Goal: Task Accomplishment & Management: Complete application form

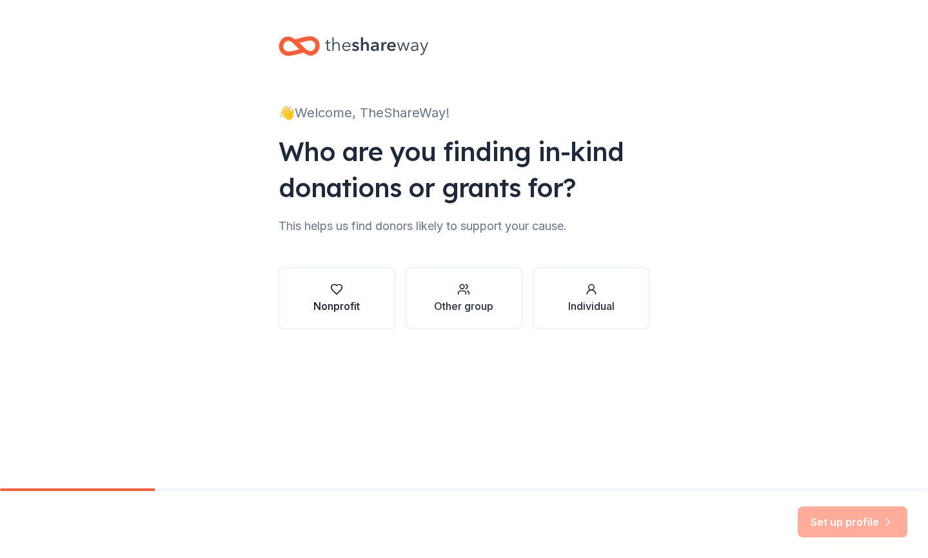
click at [334, 290] on icon "button" at bounding box center [336, 289] width 13 height 13
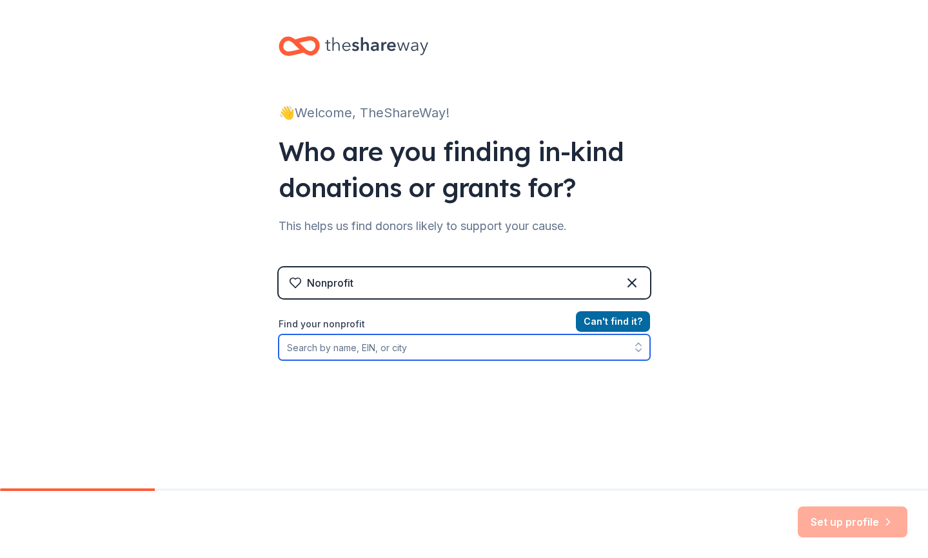
click at [415, 348] on input "Find your nonprofit" at bounding box center [464, 348] width 371 height 26
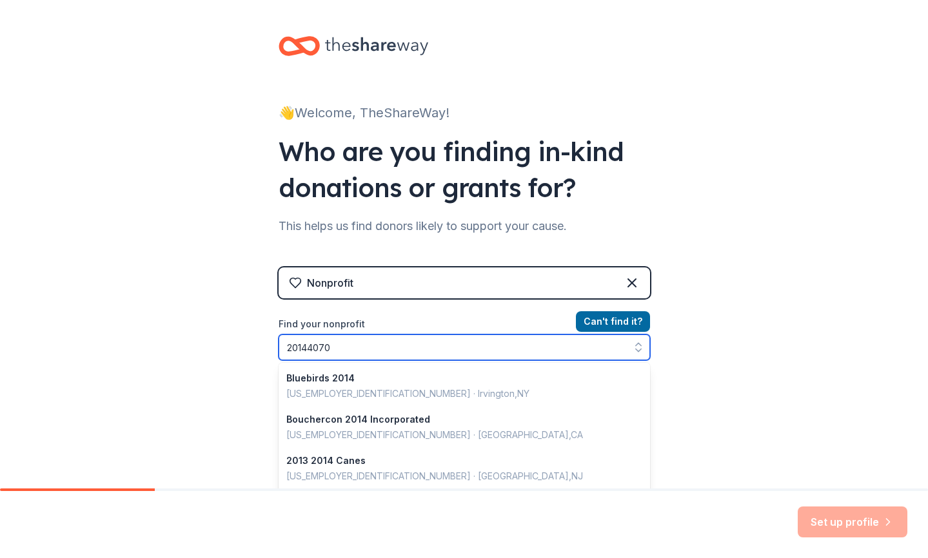
type input "201440703"
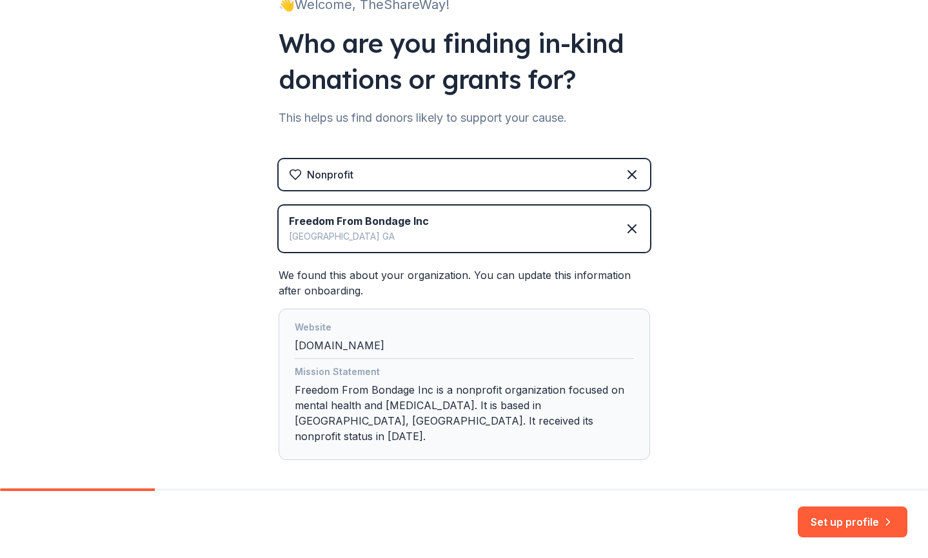
scroll to position [152, 0]
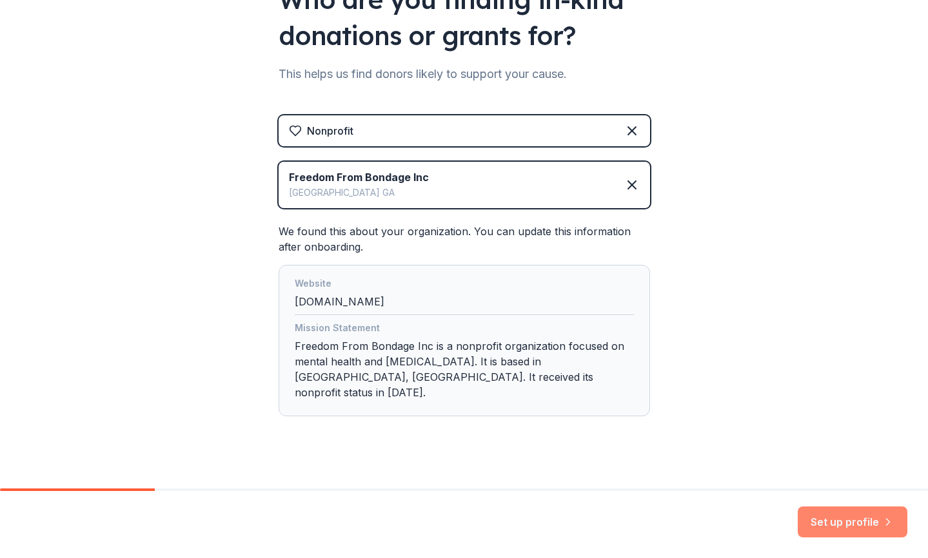
click at [836, 522] on button "Set up profile" at bounding box center [853, 522] width 110 height 31
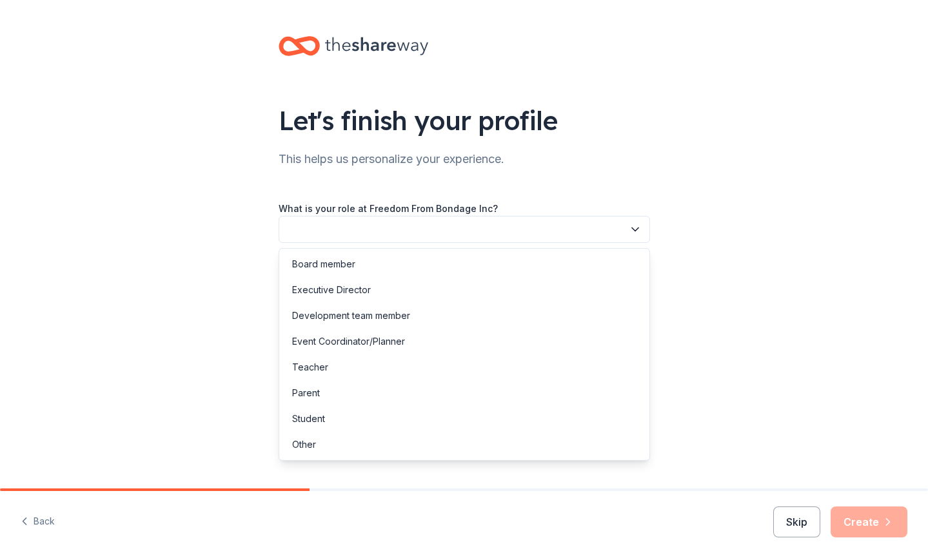
click at [635, 226] on icon "button" at bounding box center [635, 229] width 13 height 13
click at [350, 290] on div "Executive Director" at bounding box center [331, 289] width 79 height 15
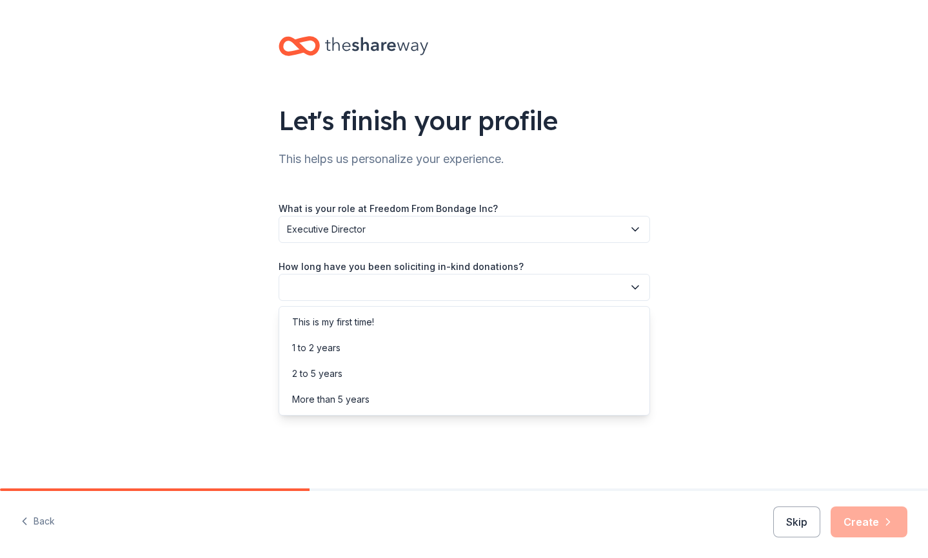
click at [636, 284] on icon "button" at bounding box center [635, 287] width 13 height 13
click at [355, 322] on div "This is my first time!" at bounding box center [333, 322] width 82 height 15
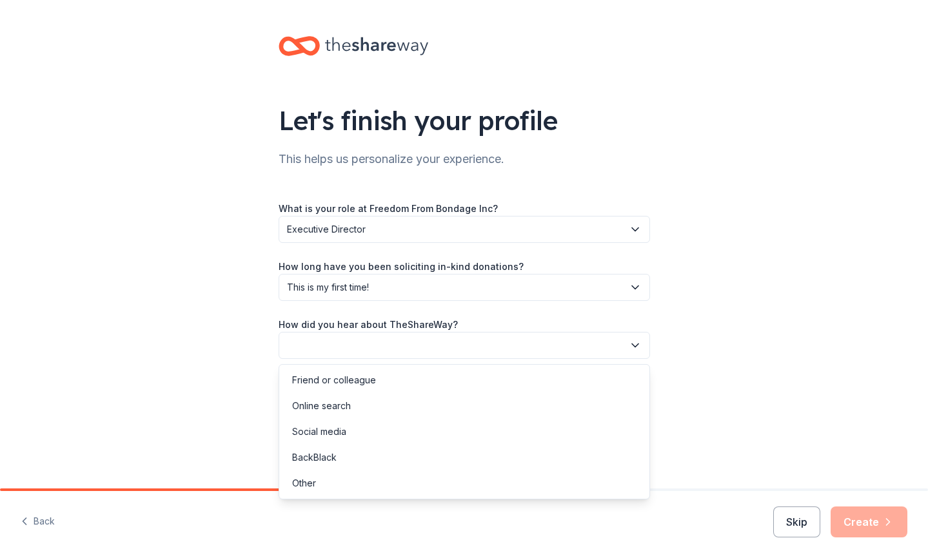
click at [635, 344] on icon "button" at bounding box center [635, 345] width 13 height 13
click at [301, 482] on div "Other" at bounding box center [304, 483] width 24 height 15
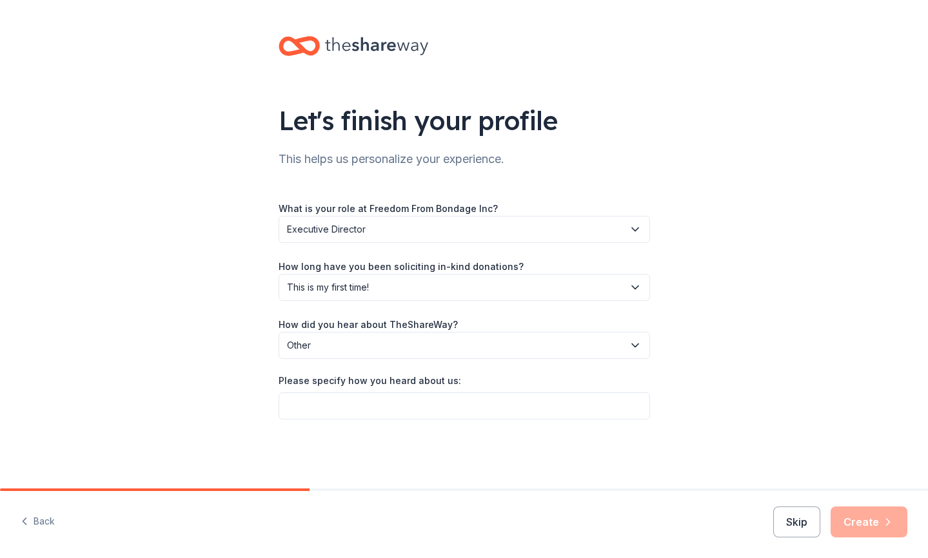
click at [635, 344] on icon "button" at bounding box center [635, 345] width 13 height 13
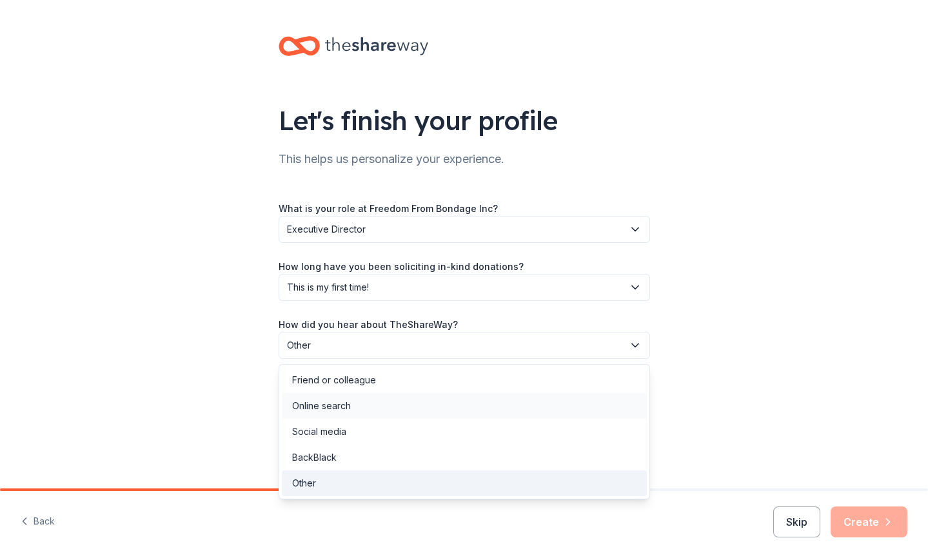
click at [336, 406] on div "Online search" at bounding box center [321, 406] width 59 height 15
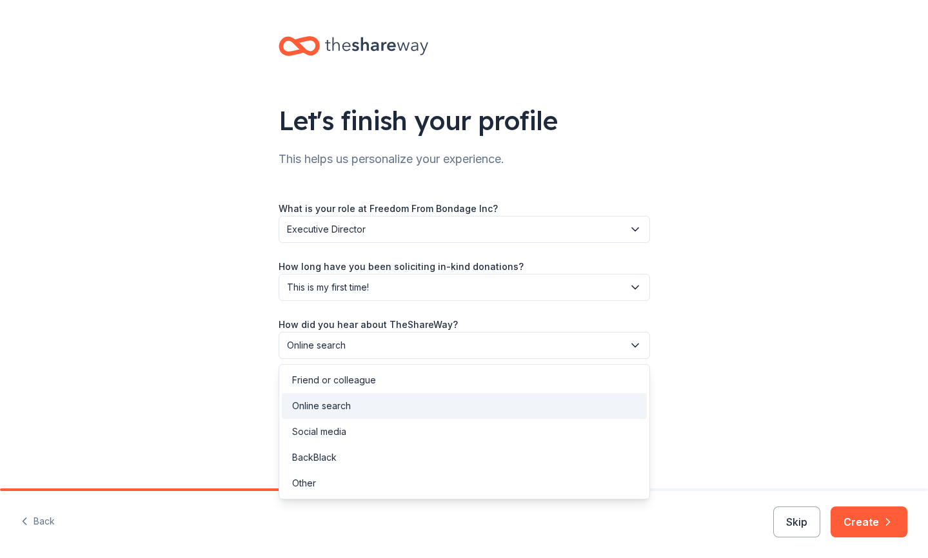
click at [636, 342] on icon "button" at bounding box center [635, 345] width 13 height 13
click at [310, 482] on div "Other" at bounding box center [304, 483] width 24 height 15
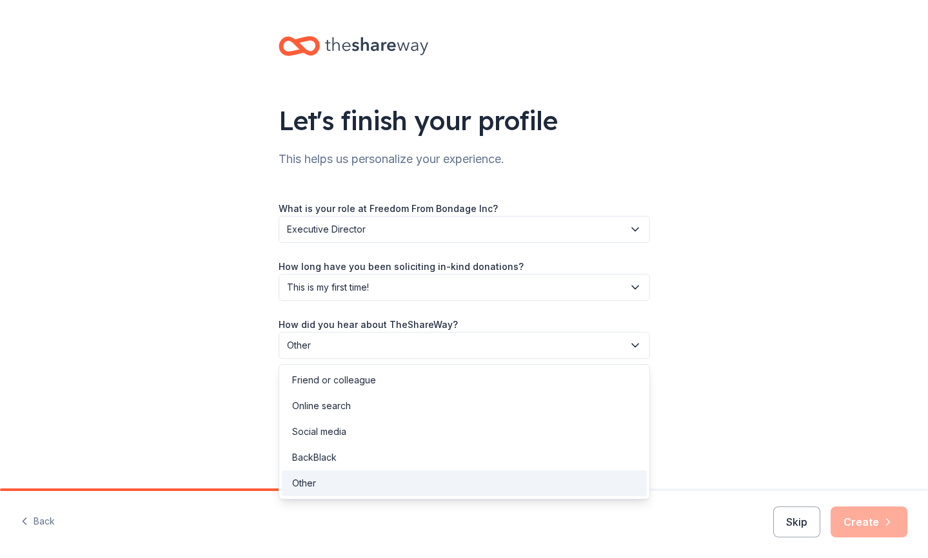
click at [632, 342] on icon "button" at bounding box center [635, 345] width 13 height 13
click at [338, 405] on div "Online search" at bounding box center [321, 406] width 59 height 15
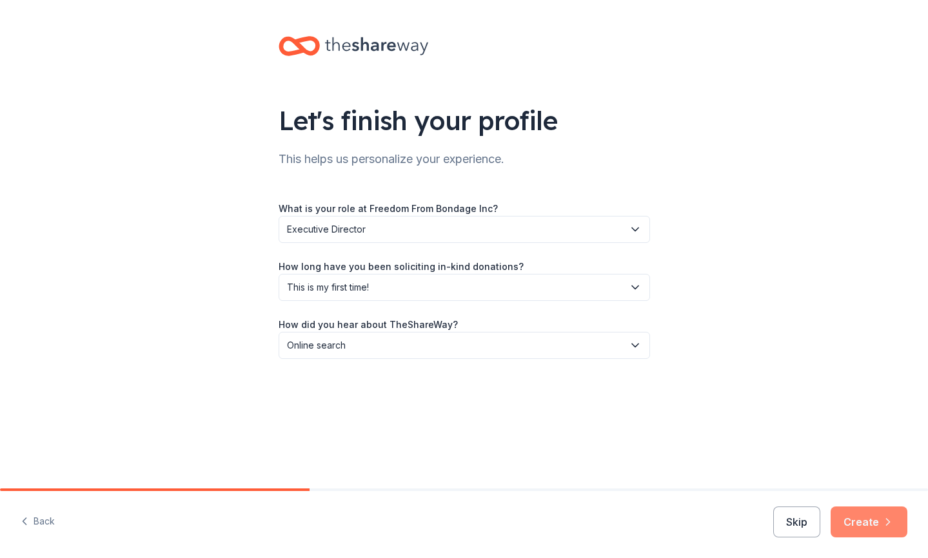
click at [860, 523] on button "Create" at bounding box center [869, 522] width 77 height 31
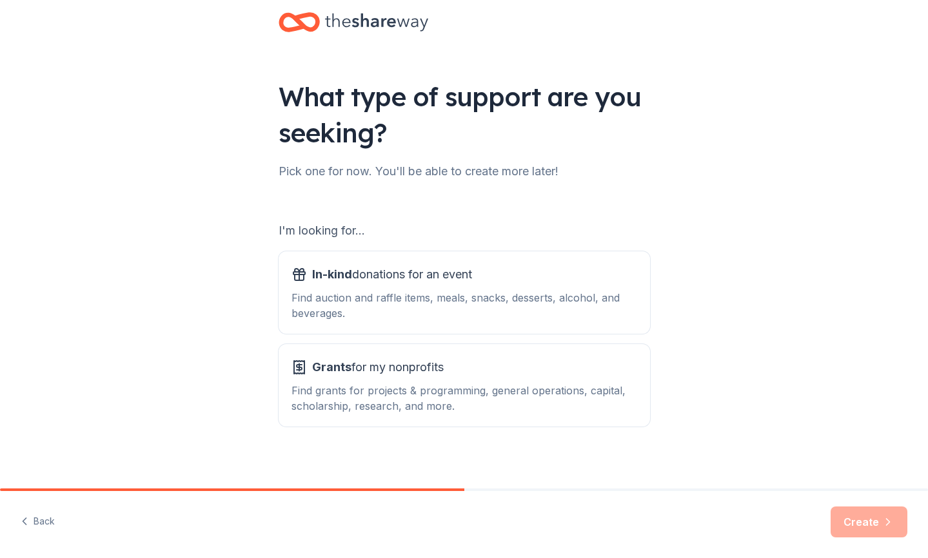
scroll to position [32, 0]
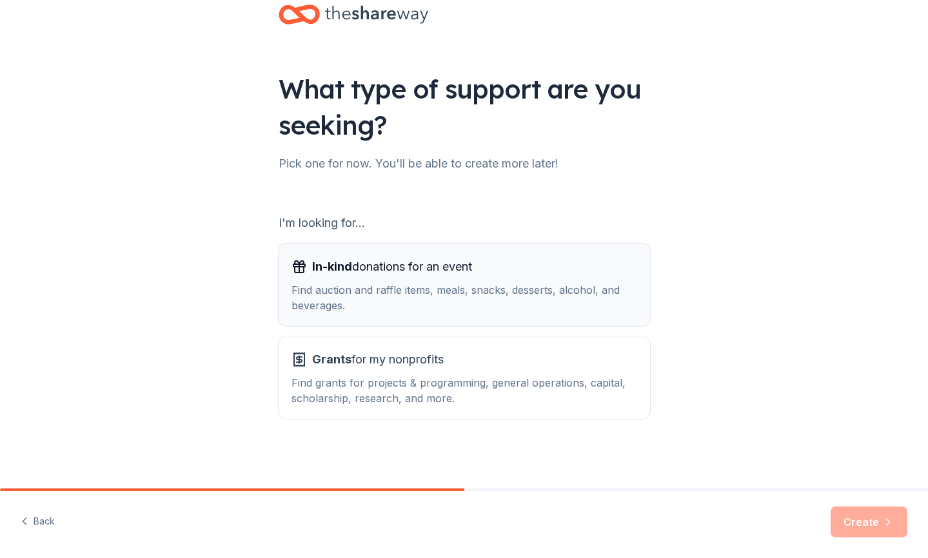
click at [428, 271] on span "In-kind donations for an event" at bounding box center [392, 267] width 160 height 21
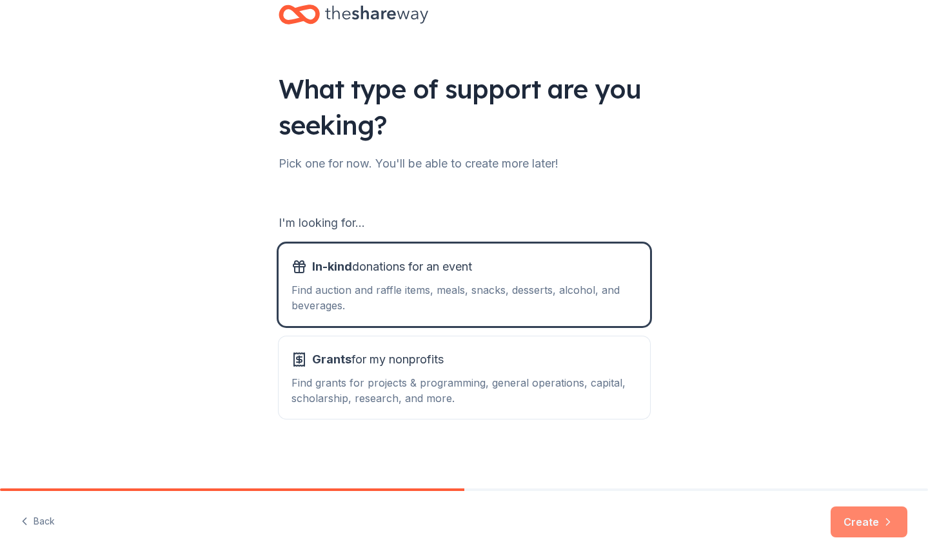
click at [861, 517] on button "Create" at bounding box center [869, 522] width 77 height 31
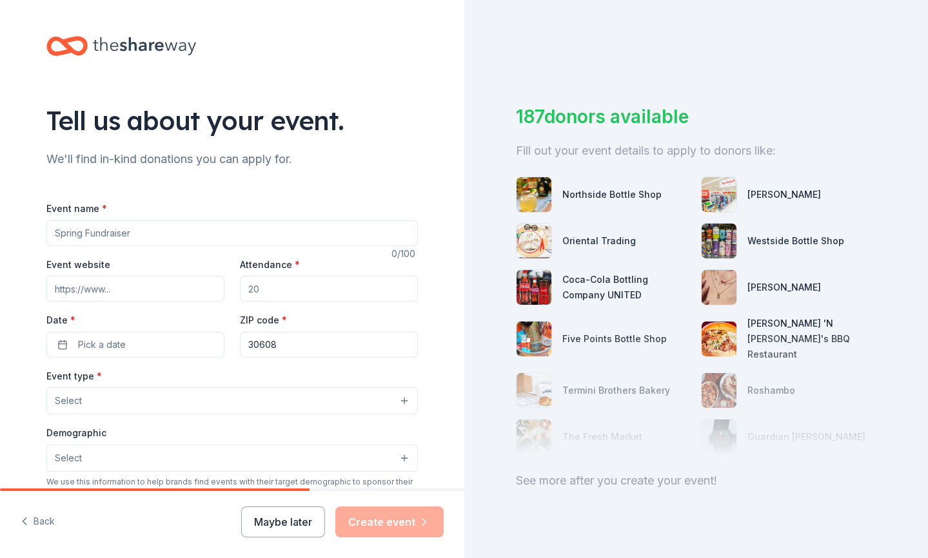
drag, startPoint x: 137, startPoint y: 229, endPoint x: 35, endPoint y: 232, distance: 101.9
click at [37, 230] on div "Tell us about your event. We'll find in-kind donations you can apply for. Event…" at bounding box center [232, 429] width 413 height 858
type input "20th Anniversary Holiday Celebration"
click at [126, 293] on input "Event website" at bounding box center [135, 289] width 178 height 26
click at [271, 289] on input "Attendance *" at bounding box center [329, 289] width 178 height 26
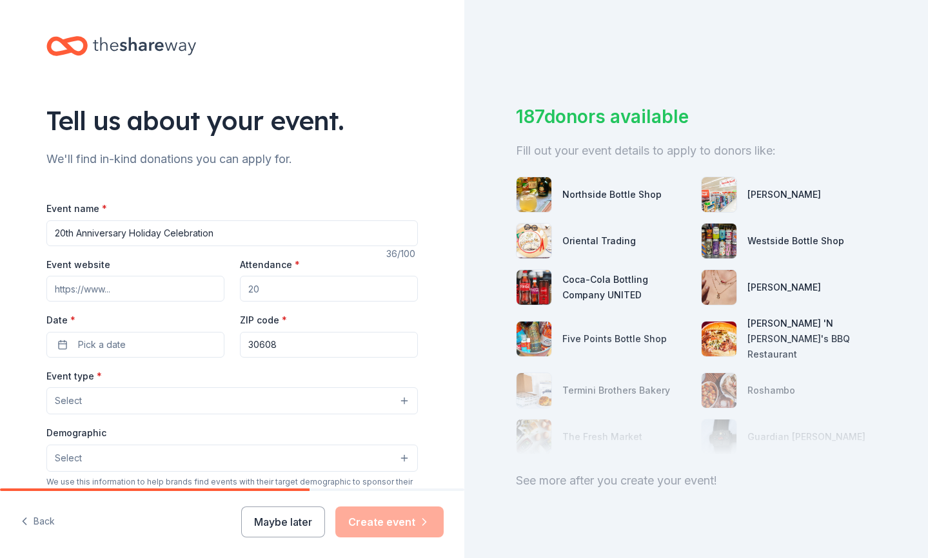
click at [271, 289] on input "Attendance *" at bounding box center [329, 289] width 178 height 26
type input "200"
click at [164, 344] on button "Pick a date" at bounding box center [135, 345] width 178 height 26
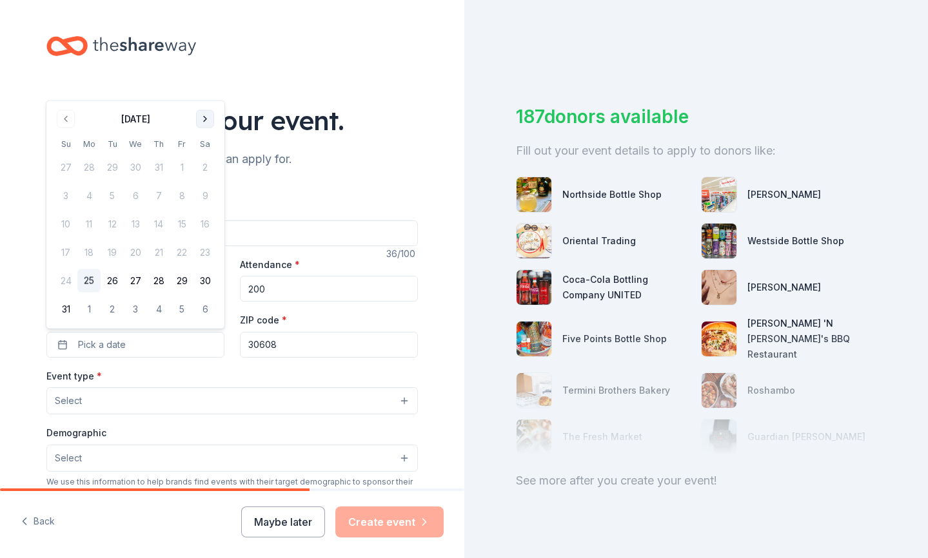
click at [204, 118] on button "Go to next month" at bounding box center [205, 119] width 18 height 18
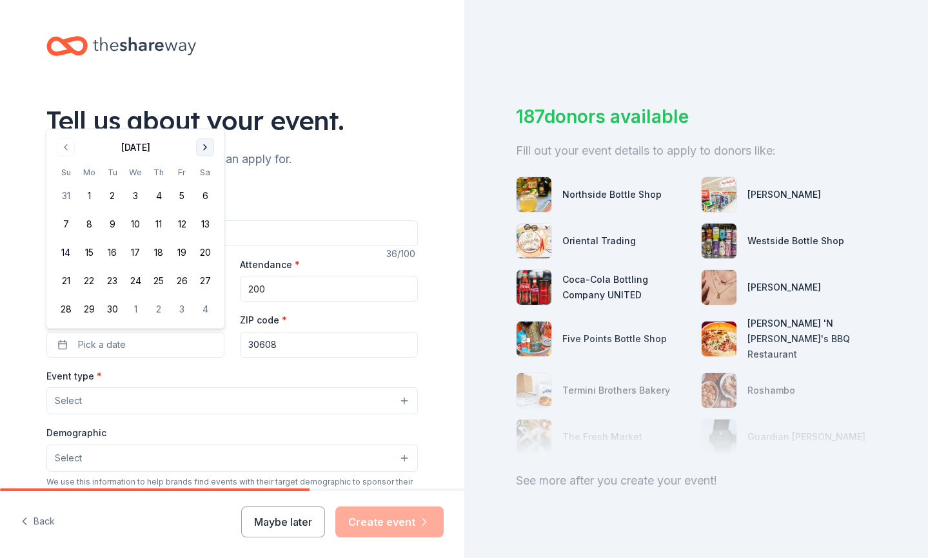
click at [205, 146] on button "Go to next month" at bounding box center [205, 148] width 18 height 18
click at [205, 146] on th "Sa" at bounding box center [204, 144] width 23 height 14
click at [204, 116] on button "Go to next month" at bounding box center [205, 119] width 18 height 18
click at [135, 224] on button "10" at bounding box center [135, 224] width 23 height 23
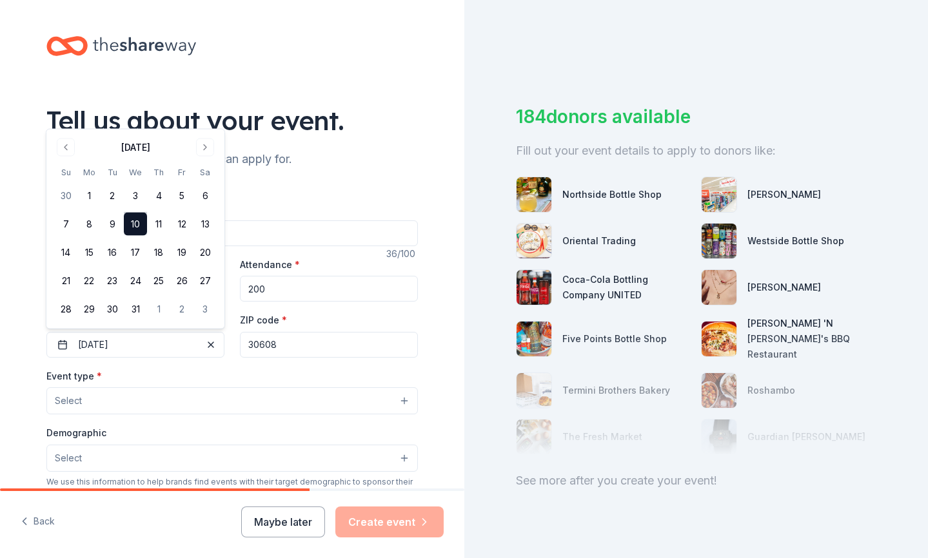
click at [293, 344] on input "30608" at bounding box center [329, 345] width 178 height 26
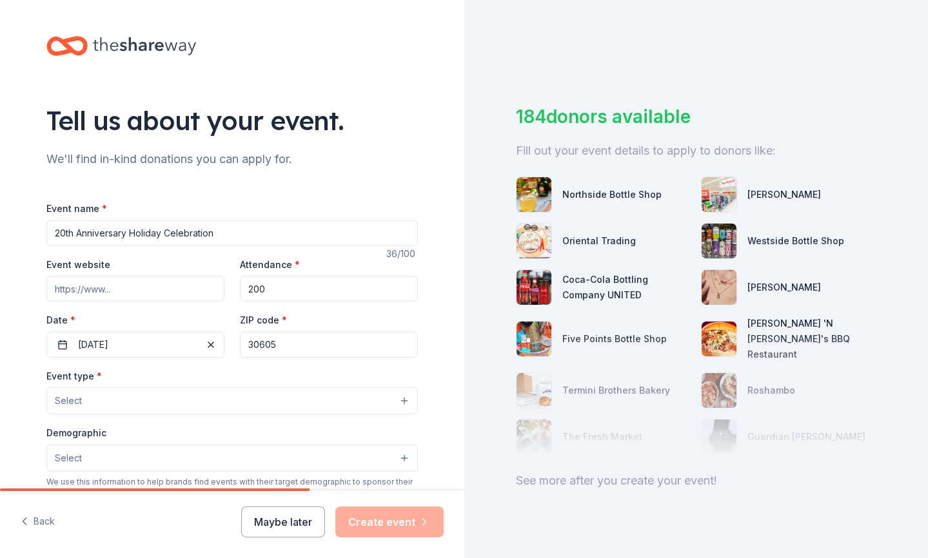
type input "30605"
click at [406, 400] on button "Select" at bounding box center [231, 401] width 371 height 27
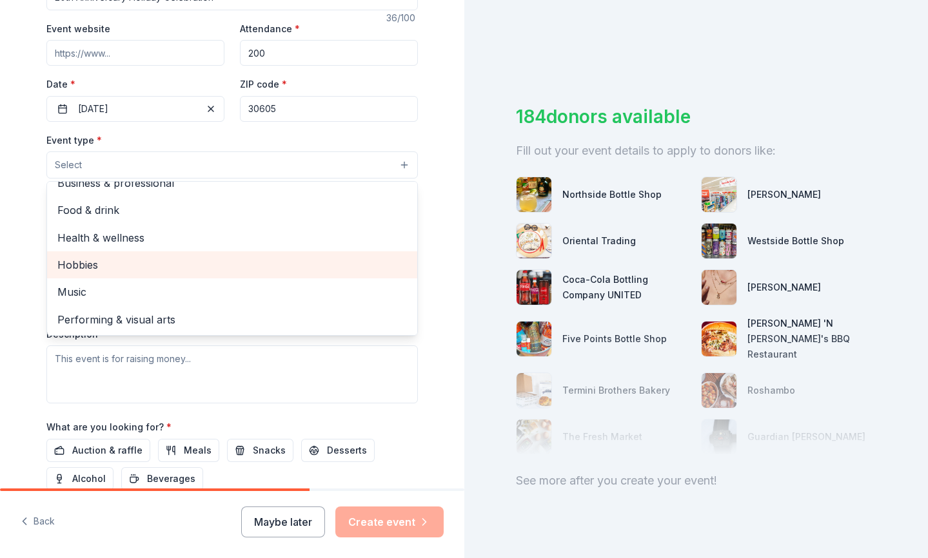
scroll to position [231, 0]
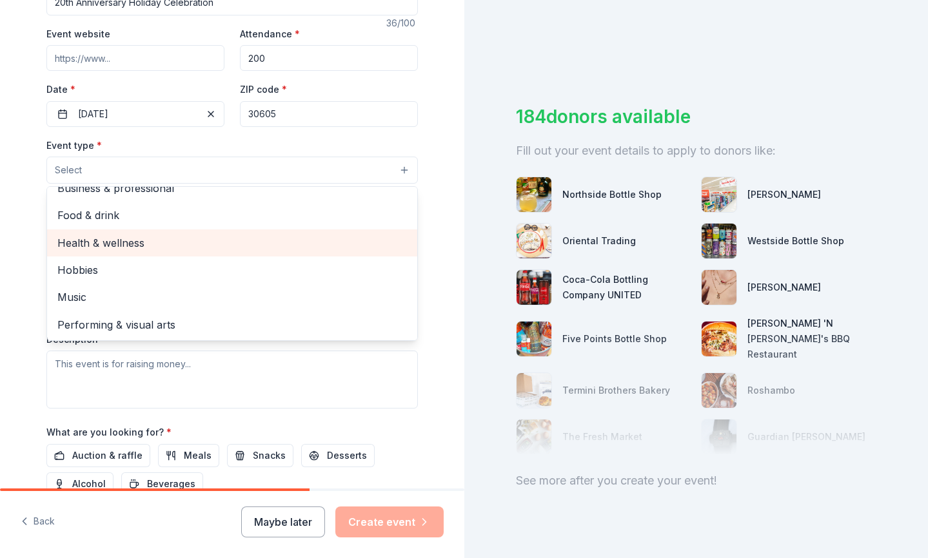
click at [155, 239] on span "Health & wellness" at bounding box center [232, 243] width 350 height 17
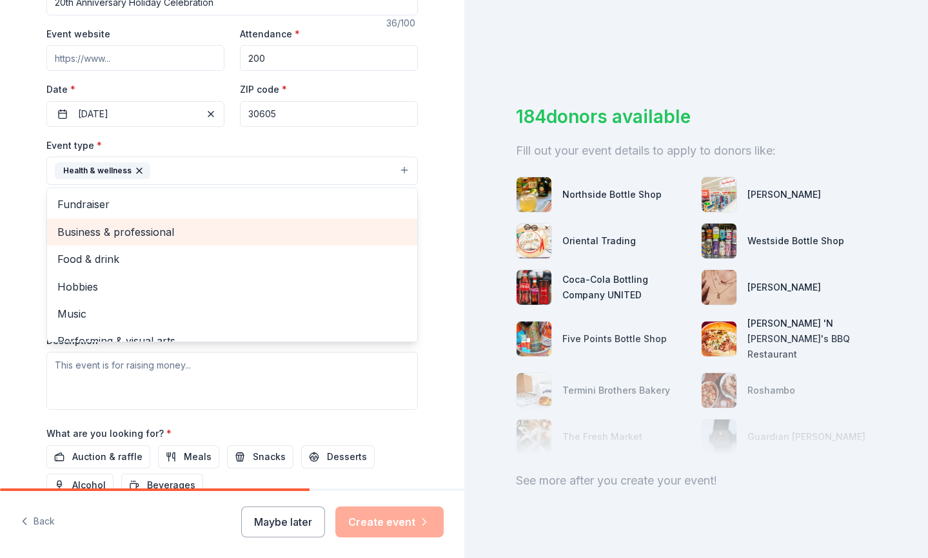
click at [158, 230] on span "Business & professional" at bounding box center [232, 232] width 350 height 17
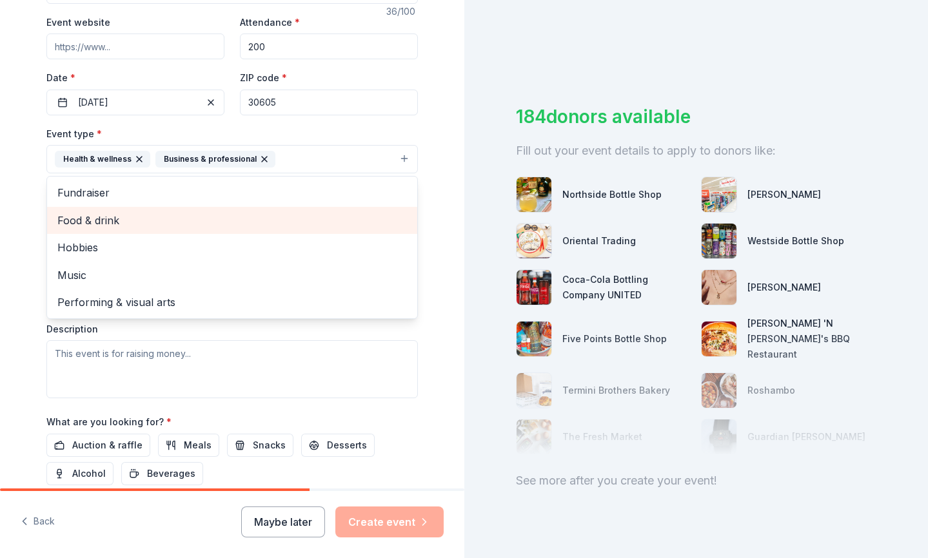
scroll to position [244, 0]
click at [132, 214] on span "Food & drink" at bounding box center [232, 219] width 350 height 17
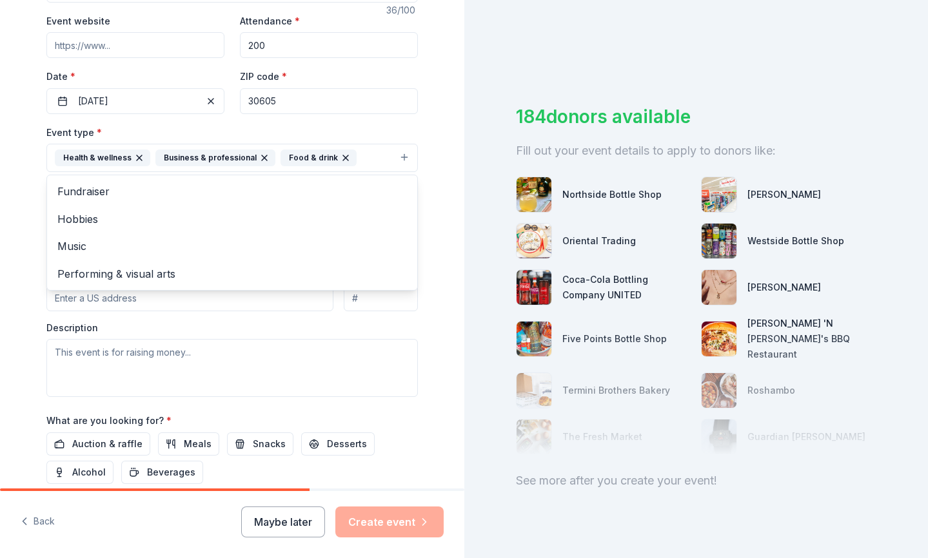
click at [440, 246] on div "Tell us about your event. We'll find in-kind donations you can apply for. Event…" at bounding box center [232, 186] width 464 height 860
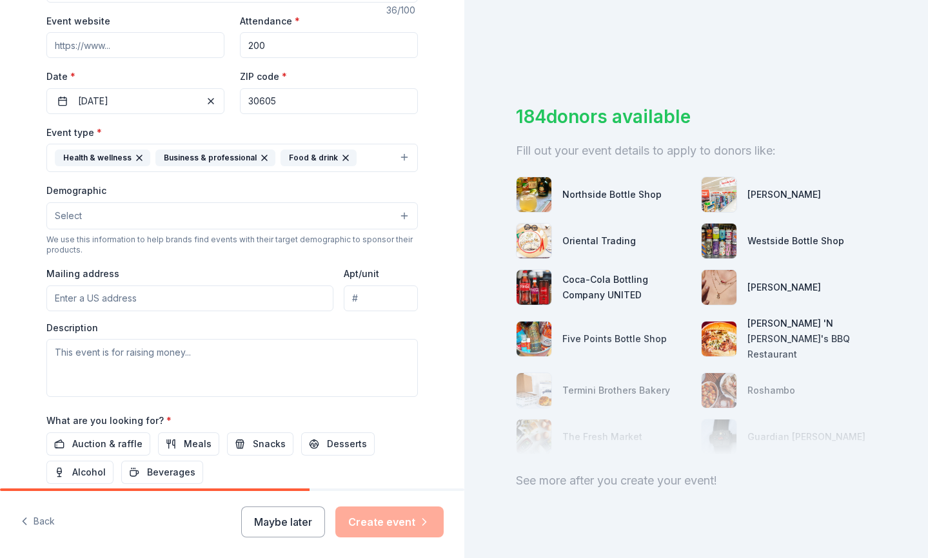
click at [406, 212] on button "Select" at bounding box center [231, 215] width 371 height 27
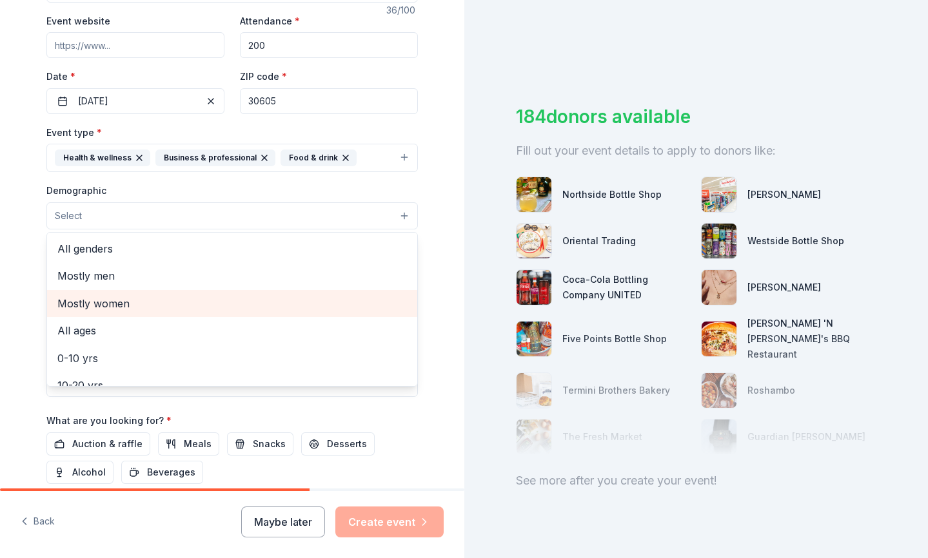
click at [120, 304] on span "Mostly women" at bounding box center [232, 303] width 350 height 17
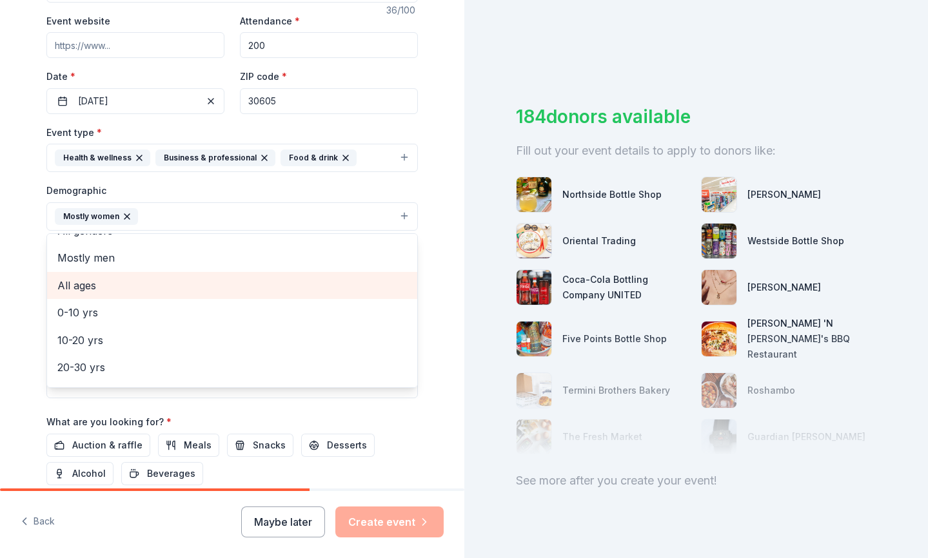
scroll to position [0, 0]
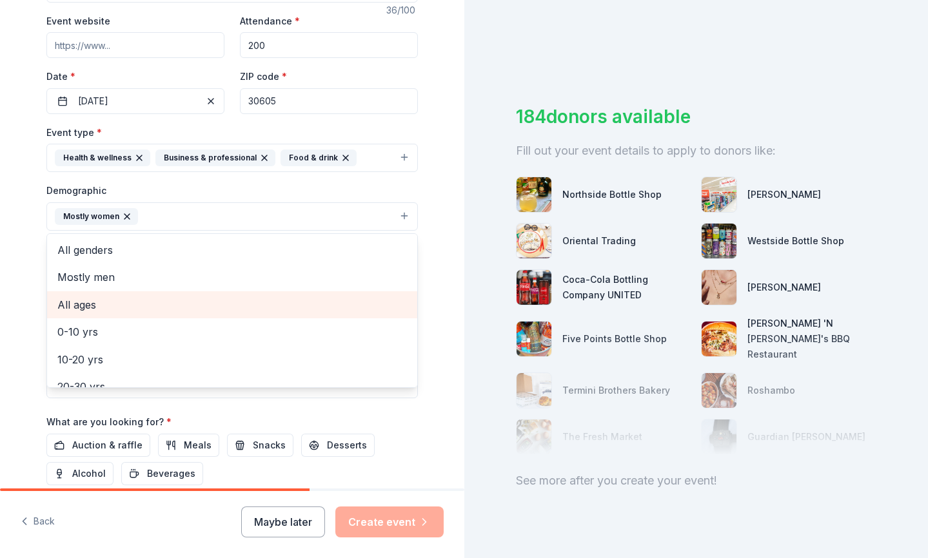
click at [86, 300] on span "All ages" at bounding box center [232, 305] width 350 height 17
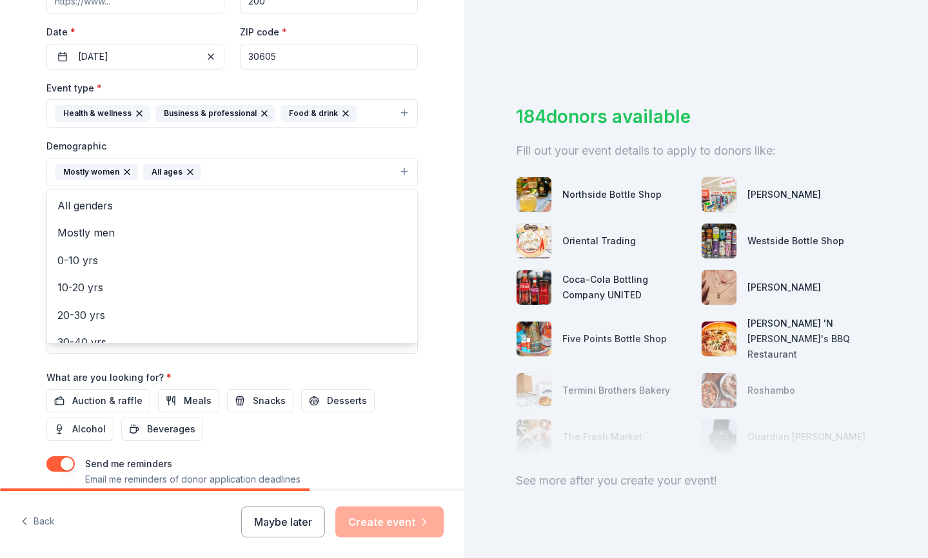
scroll to position [286, 0]
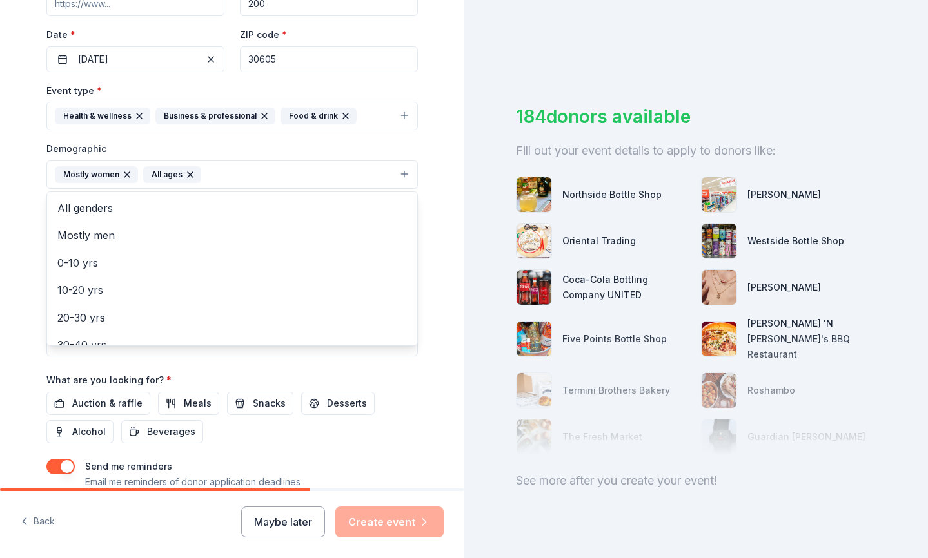
click at [439, 311] on div "Tell us about your event. We'll find in-kind donations you can apply for. Event…" at bounding box center [232, 144] width 464 height 861
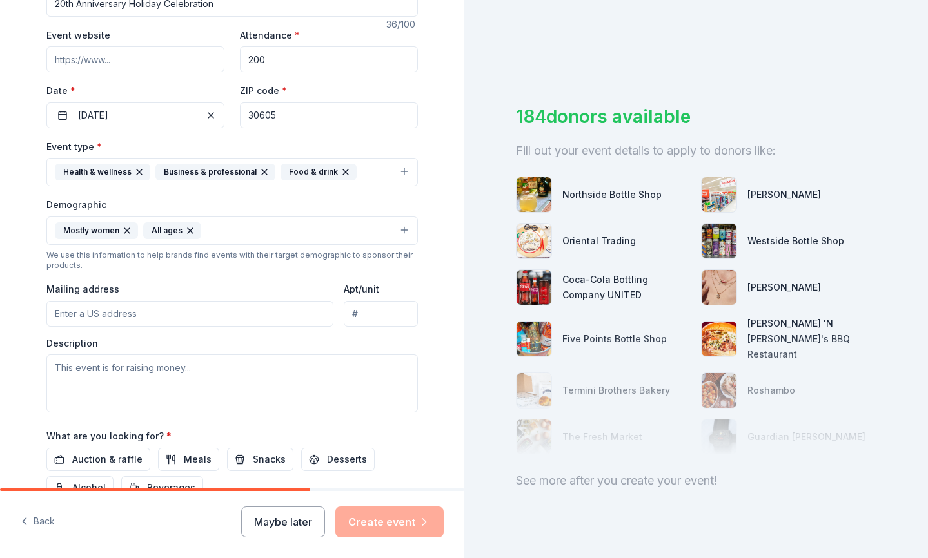
scroll to position [224, 0]
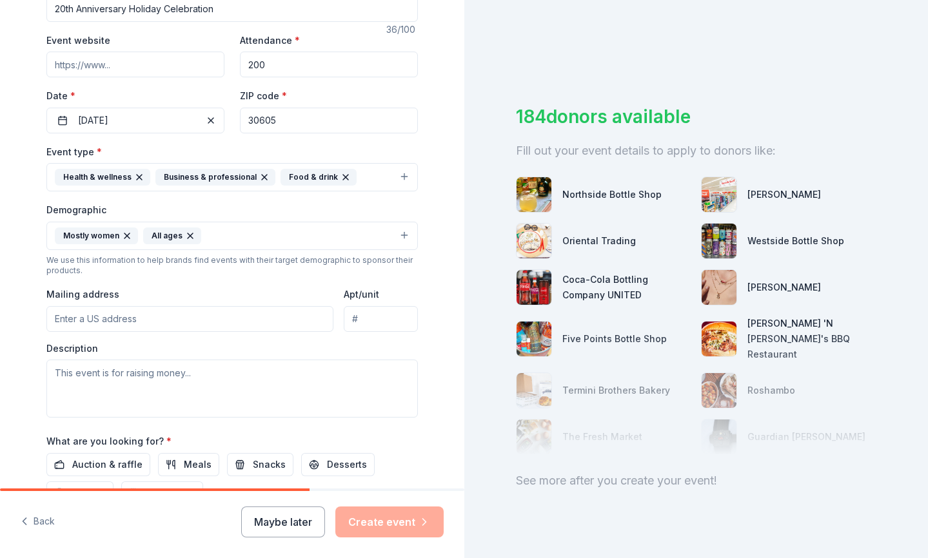
click at [297, 317] on input "Mailing address" at bounding box center [189, 319] width 287 height 26
type input "PO Box 80744"
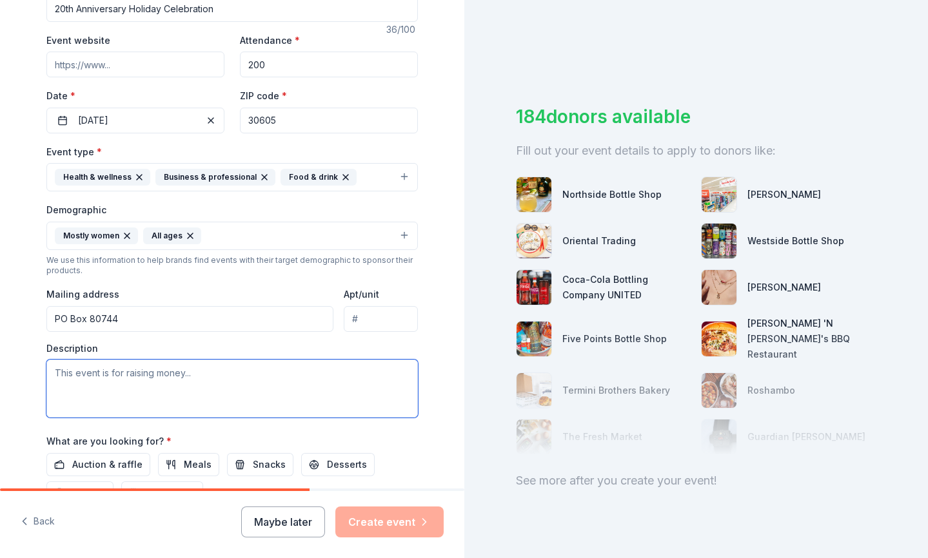
click at [225, 378] on textarea at bounding box center [231, 389] width 371 height 58
click at [175, 371] on textarea "Freedom from Bondage is a women's sober living" at bounding box center [231, 389] width 371 height 58
click at [306, 373] on textarea "Freedom from Bondage is a 59-bed women's sober living" at bounding box center [231, 389] width 371 height 58
paste textarea "My name is Chris Church, and I am the Executive Director of a women’s sober liv…"
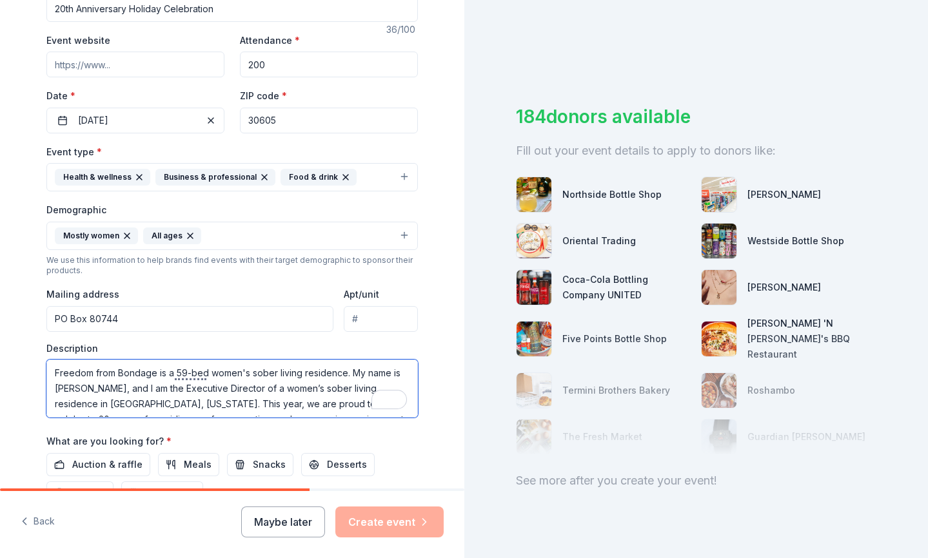
scroll to position [24, 0]
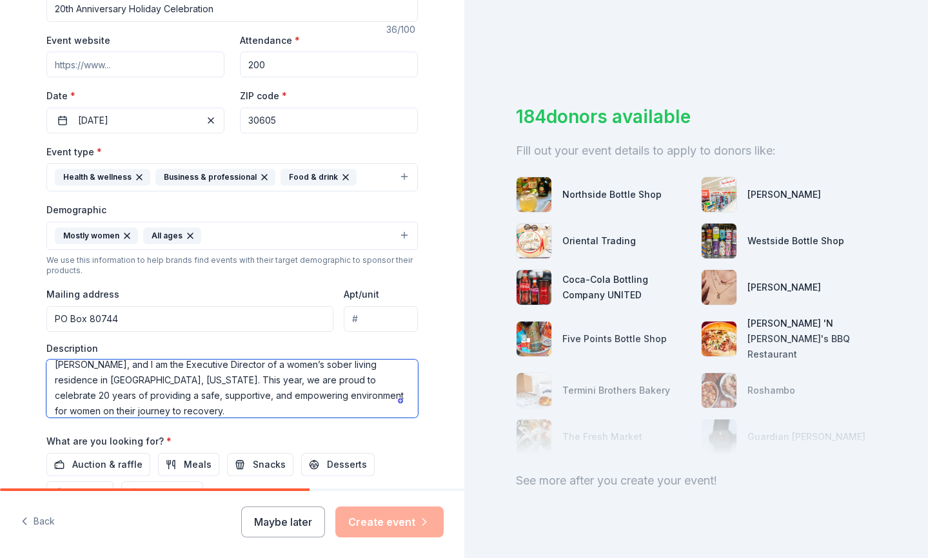
drag, startPoint x: 139, startPoint y: 379, endPoint x: 59, endPoint y: 368, distance: 80.7
click at [59, 368] on textarea "Freedom from Bondage is a 59-bed women's sober living residence. My name is Chr…" at bounding box center [231, 389] width 371 height 58
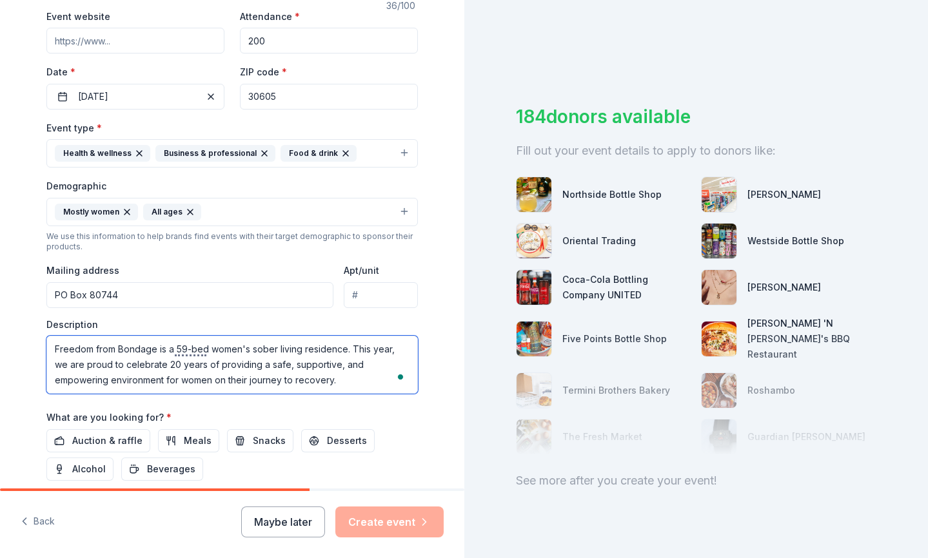
scroll to position [0, 0]
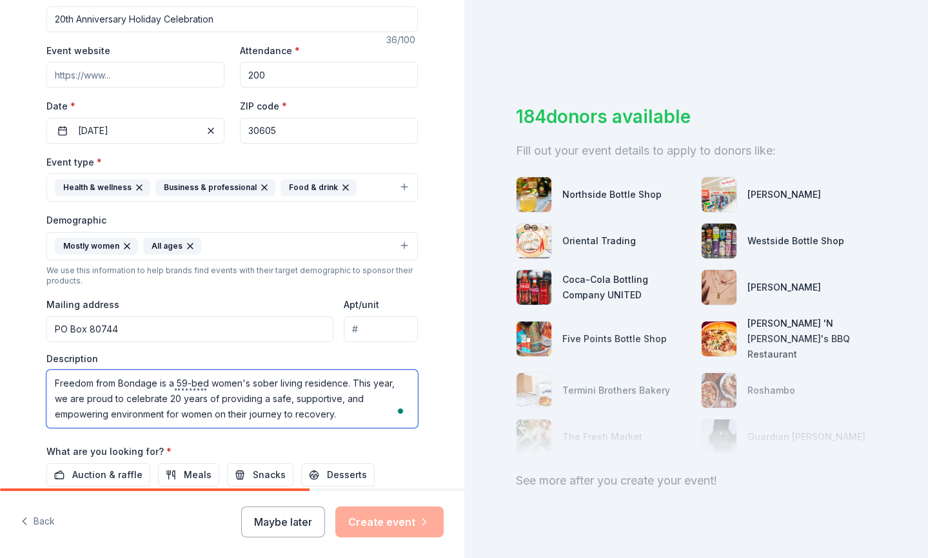
type textarea "Freedom from Bondage is a 59-bed women's sober living residence. This year, we …"
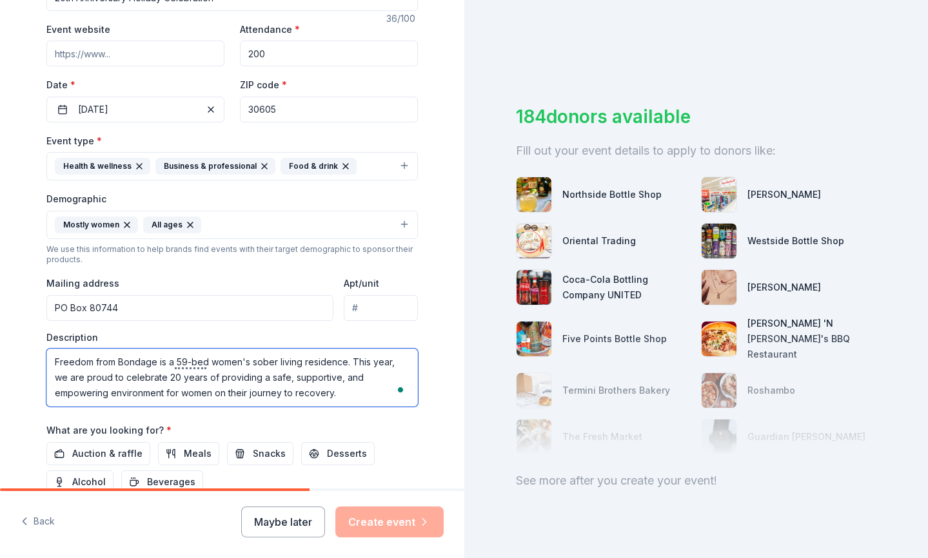
scroll to position [255, 0]
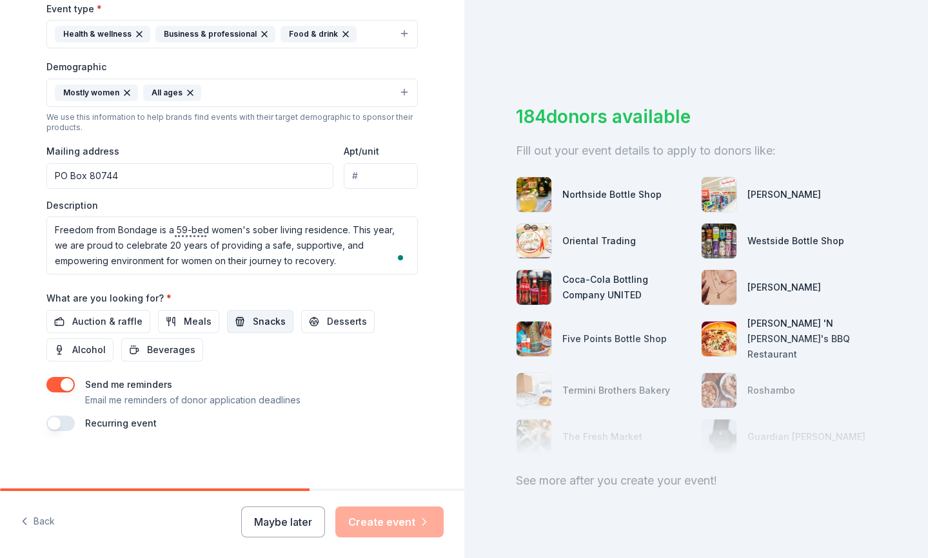
click at [255, 321] on span "Snacks" at bounding box center [269, 321] width 33 height 15
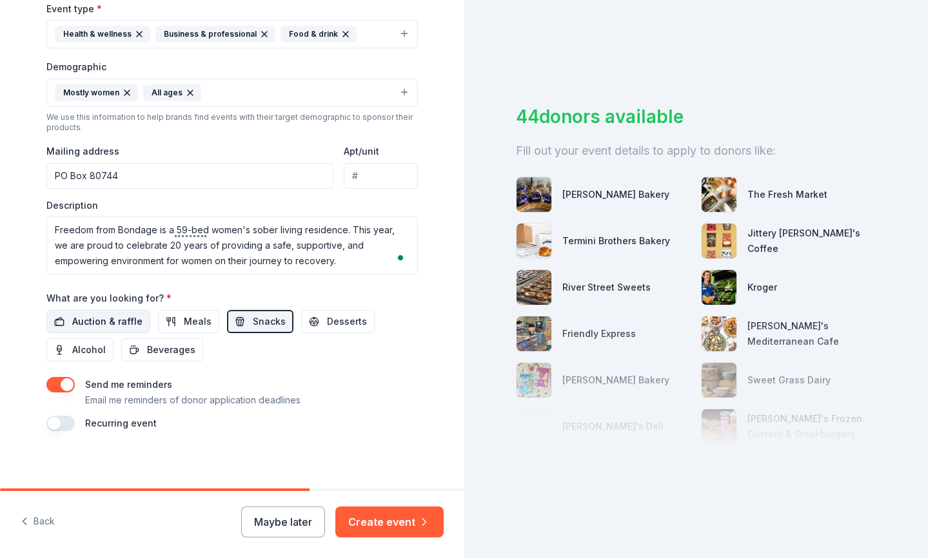
click at [116, 321] on span "Auction & raffle" at bounding box center [107, 321] width 70 height 15
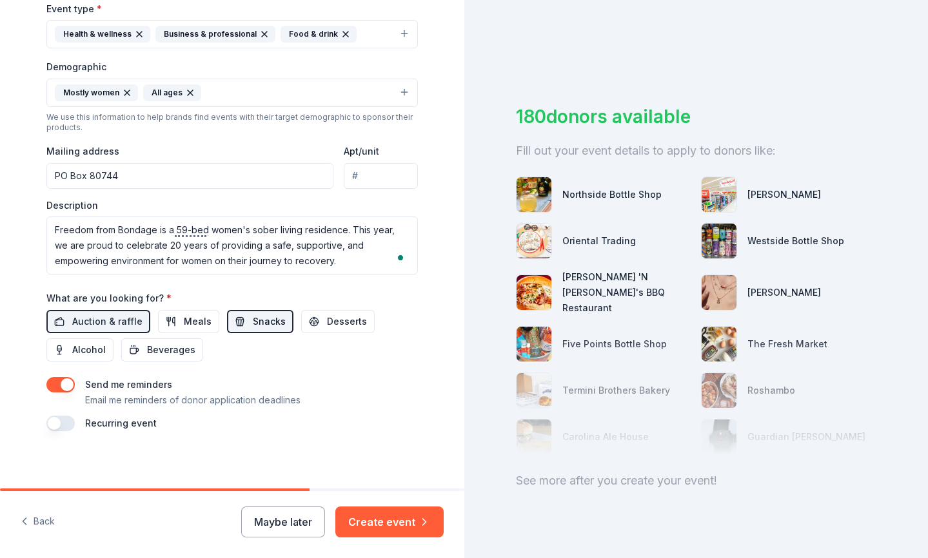
click at [262, 319] on span "Snacks" at bounding box center [269, 321] width 33 height 15
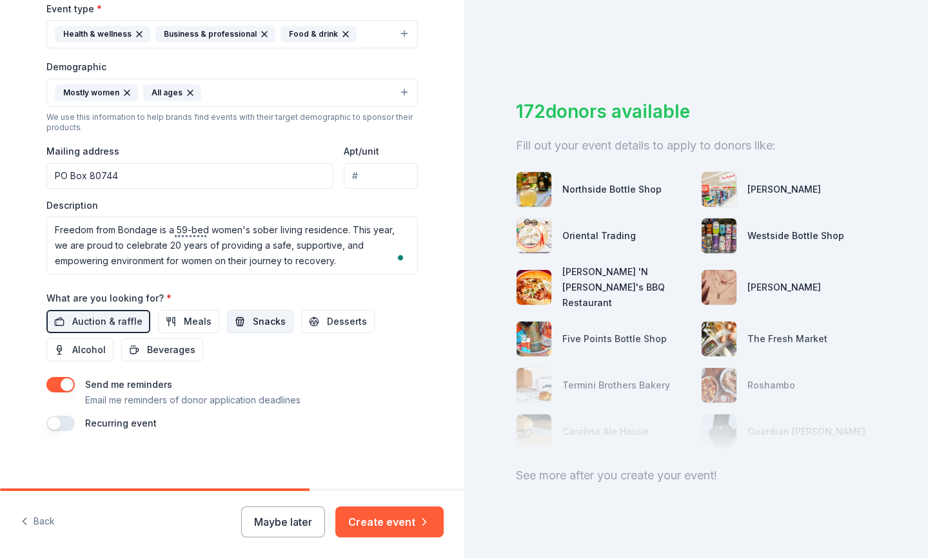
click at [257, 321] on span "Snacks" at bounding box center [269, 321] width 33 height 15
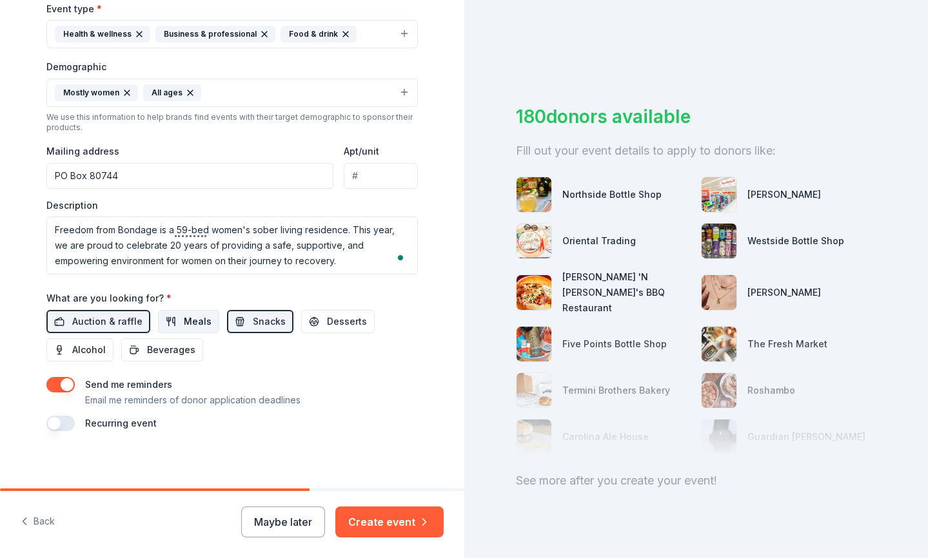
click at [190, 319] on span "Meals" at bounding box center [198, 321] width 28 height 15
click at [337, 321] on span "Desserts" at bounding box center [347, 321] width 40 height 15
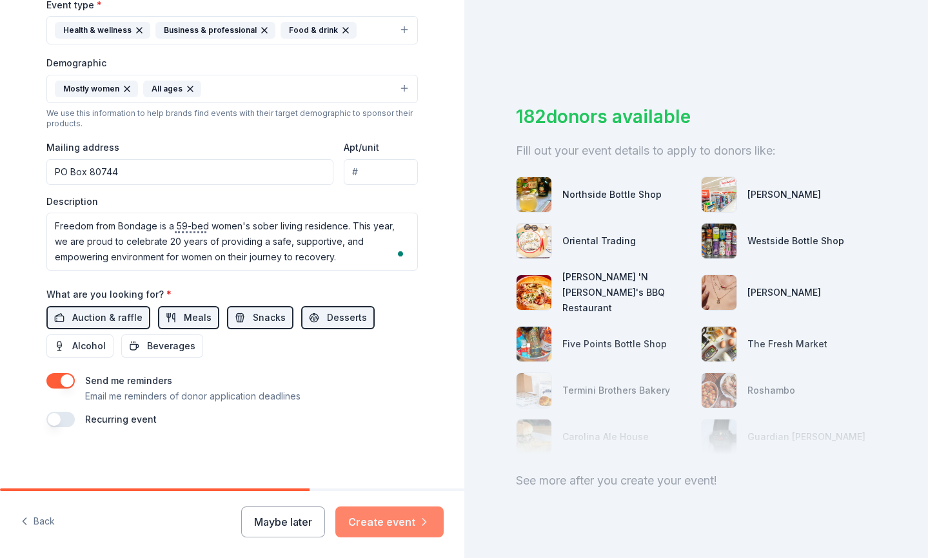
click at [386, 522] on button "Create event" at bounding box center [389, 522] width 108 height 31
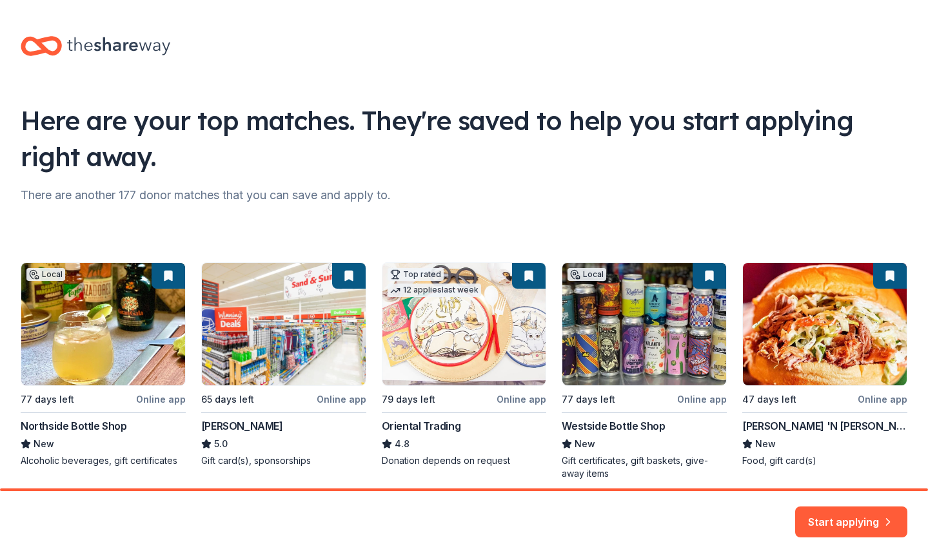
scroll to position [54, 0]
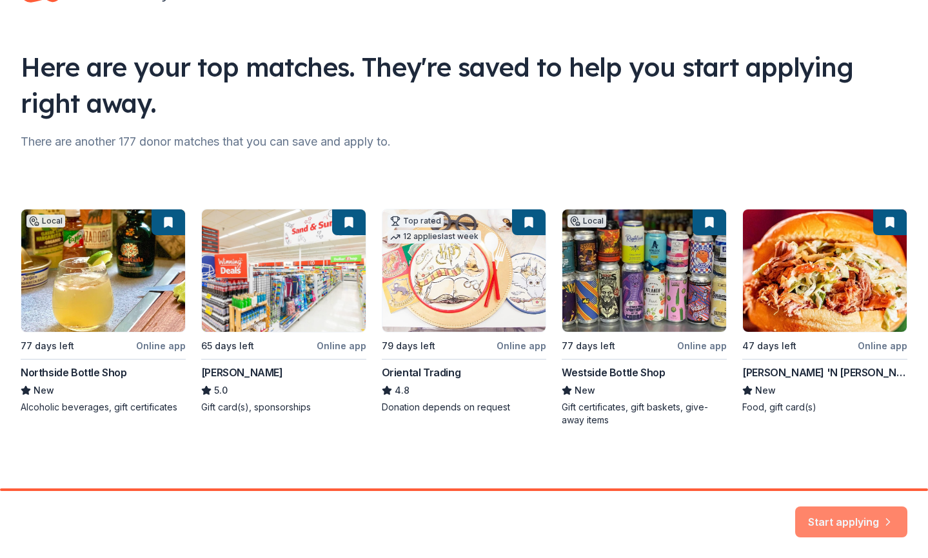
click at [847, 515] on button "Start applying" at bounding box center [851, 514] width 112 height 31
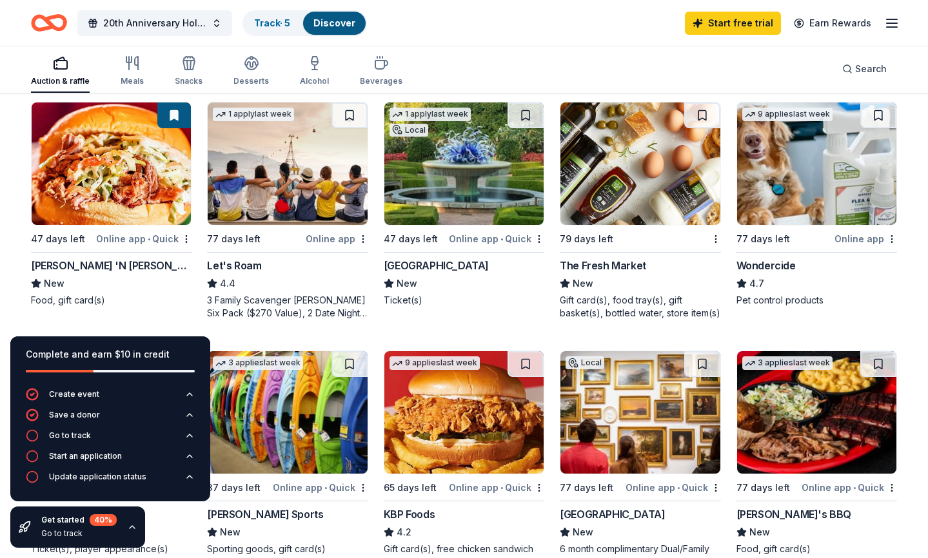
scroll to position [632, 0]
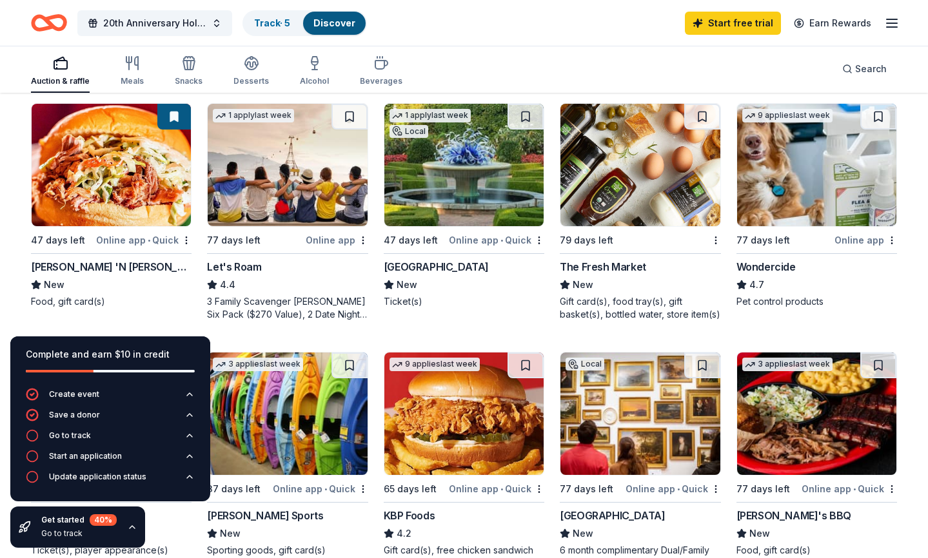
click at [121, 182] on img at bounding box center [111, 165] width 159 height 123
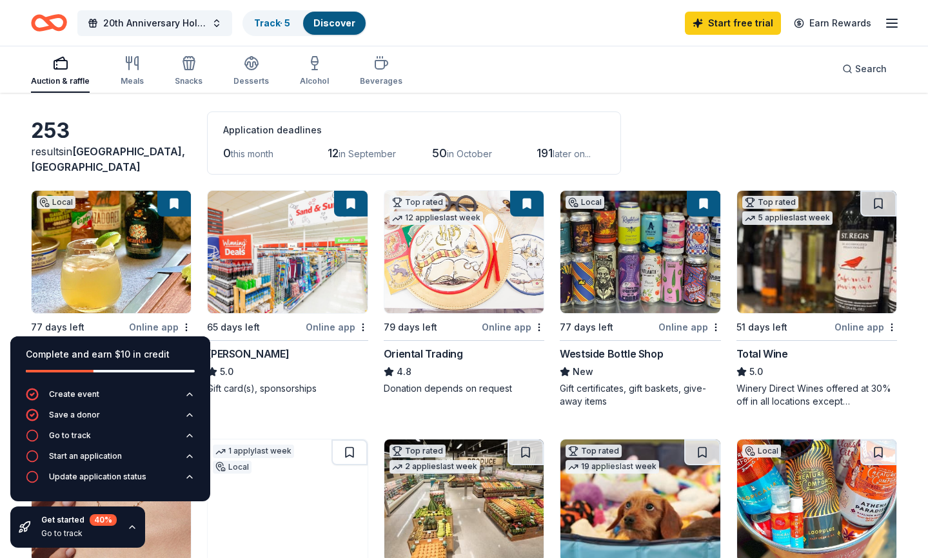
scroll to position [46, 0]
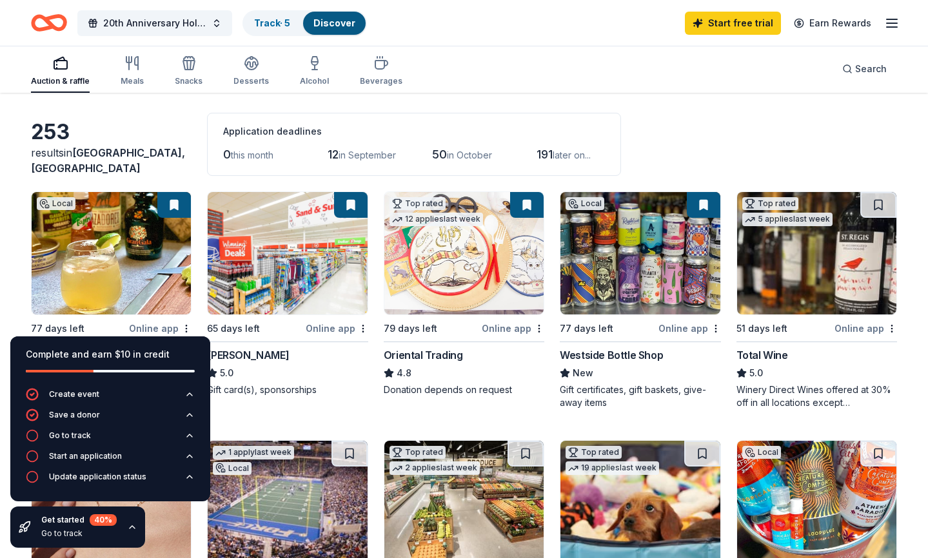
click at [499, 327] on div "Online app" at bounding box center [513, 329] width 63 height 16
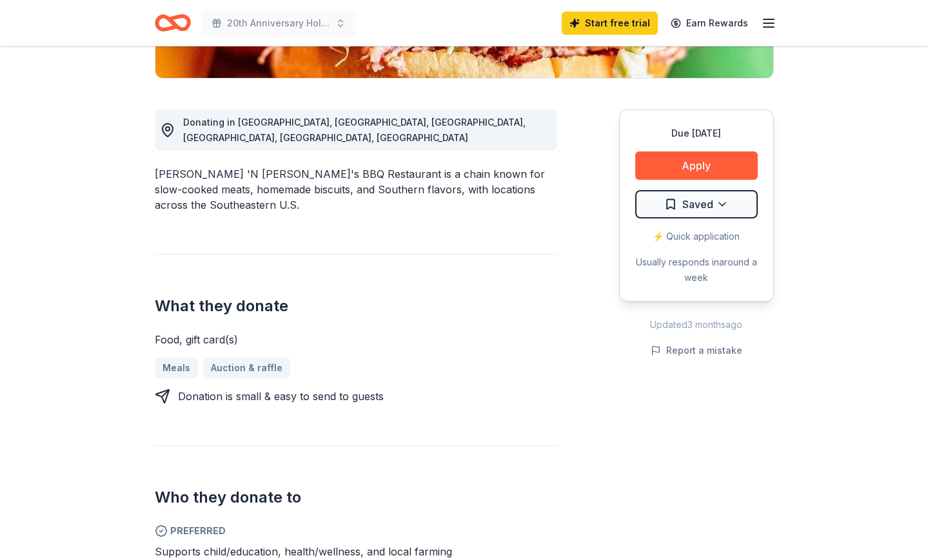
scroll to position [320, 0]
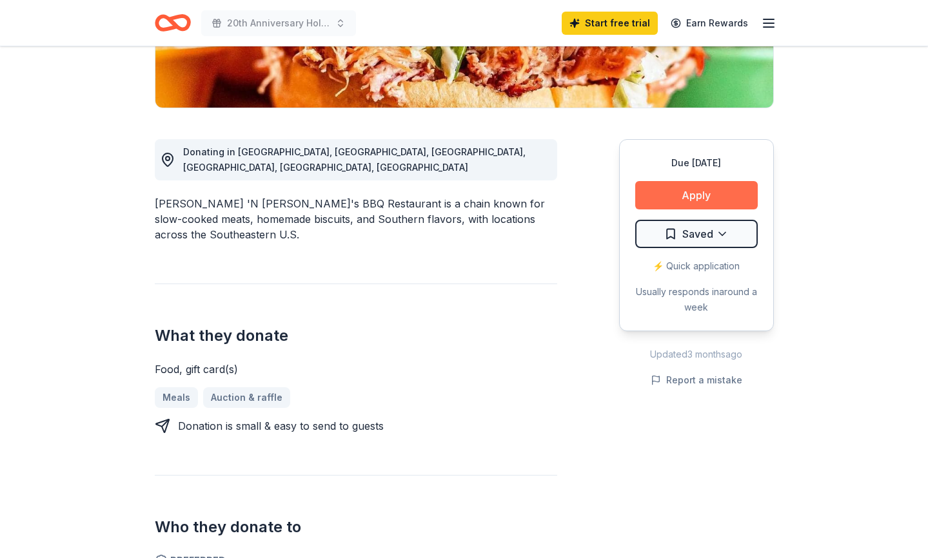
click at [693, 181] on button "Apply" at bounding box center [696, 195] width 123 height 28
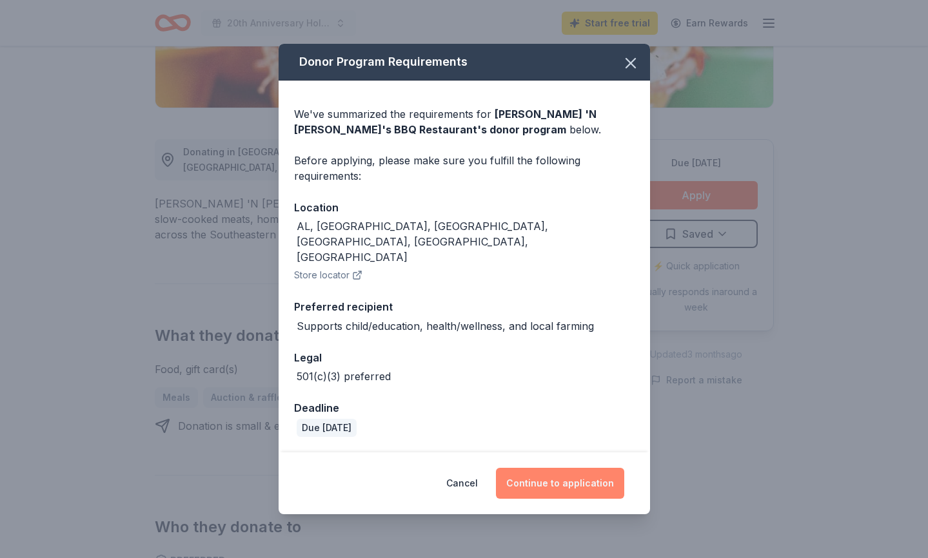
click at [560, 468] on button "Continue to application" at bounding box center [560, 483] width 128 height 31
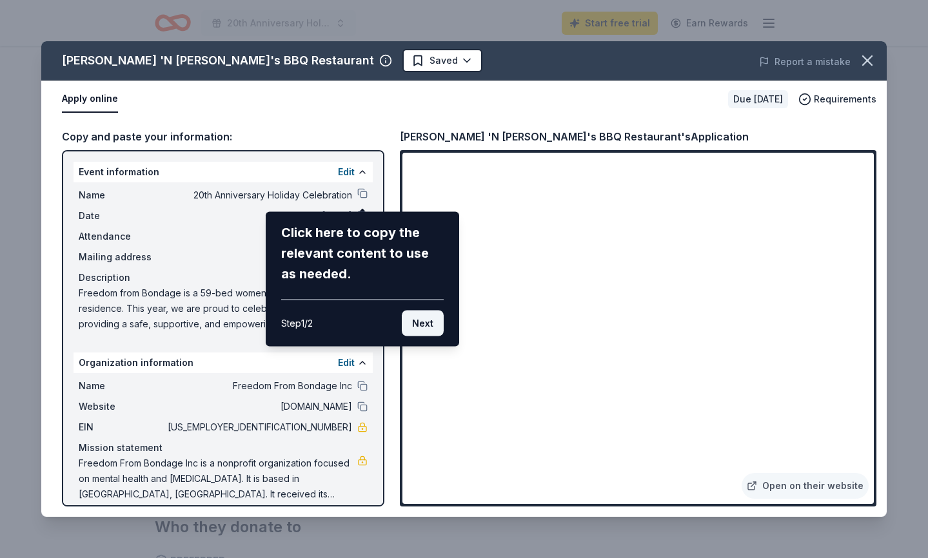
click at [422, 322] on button "Next" at bounding box center [423, 324] width 42 height 26
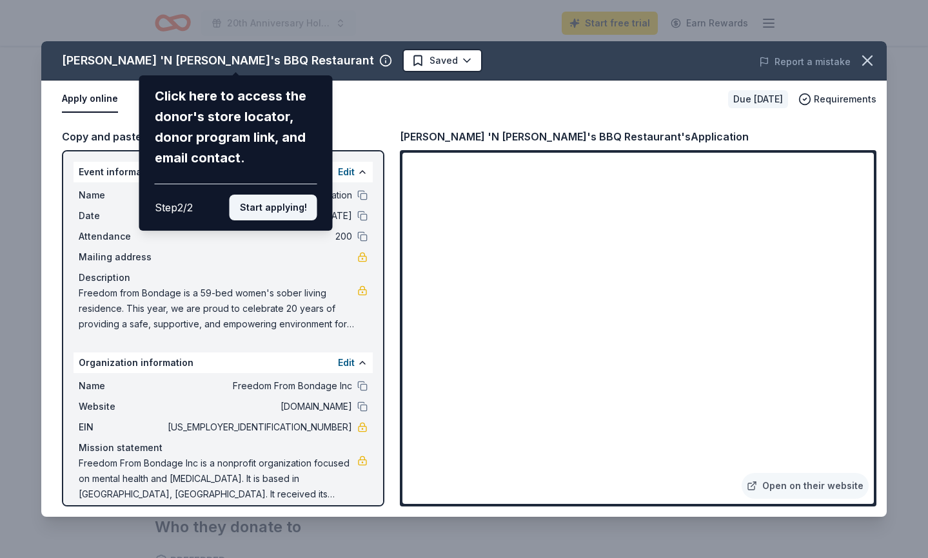
click at [273, 208] on button "Start applying!" at bounding box center [274, 208] width 88 height 26
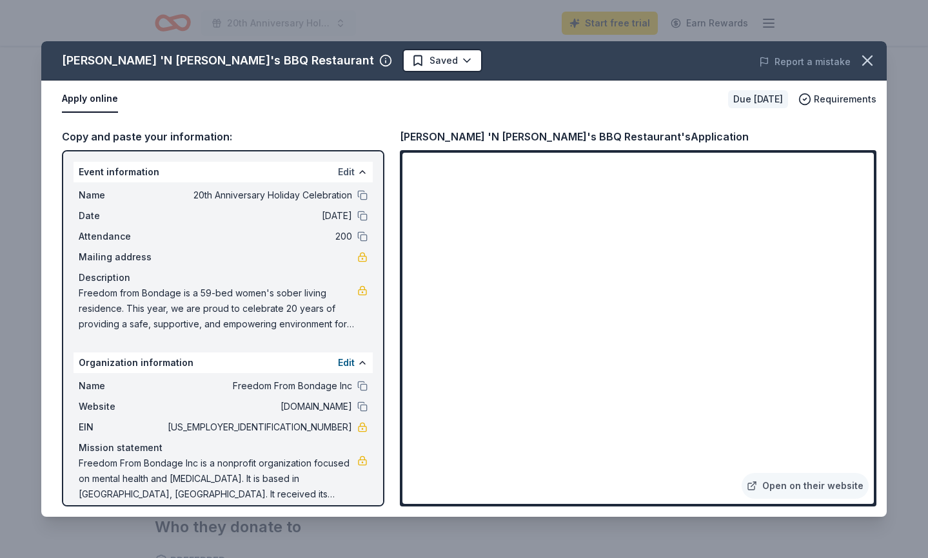
click at [347, 169] on button "Edit" at bounding box center [346, 171] width 17 height 15
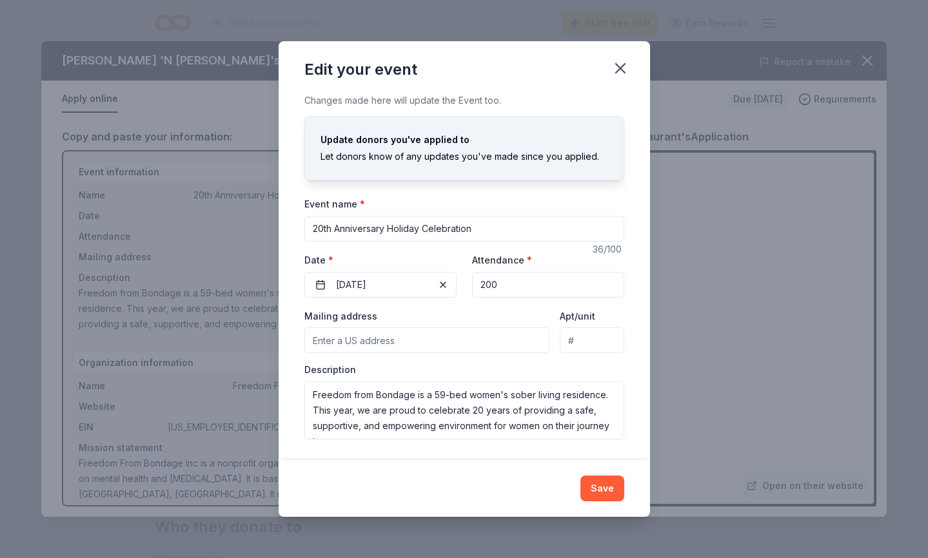
click at [410, 341] on input "Mailing address" at bounding box center [427, 341] width 246 height 26
click at [422, 331] on input "PO Box 80744" at bounding box center [427, 341] width 246 height 26
click at [397, 302] on div "Event name * 20th Anniversary Holiday Celebration 36 /100 Event website Attenda…" at bounding box center [464, 317] width 320 height 243
click at [390, 342] on input "PO Box 80744" at bounding box center [427, 341] width 246 height 26
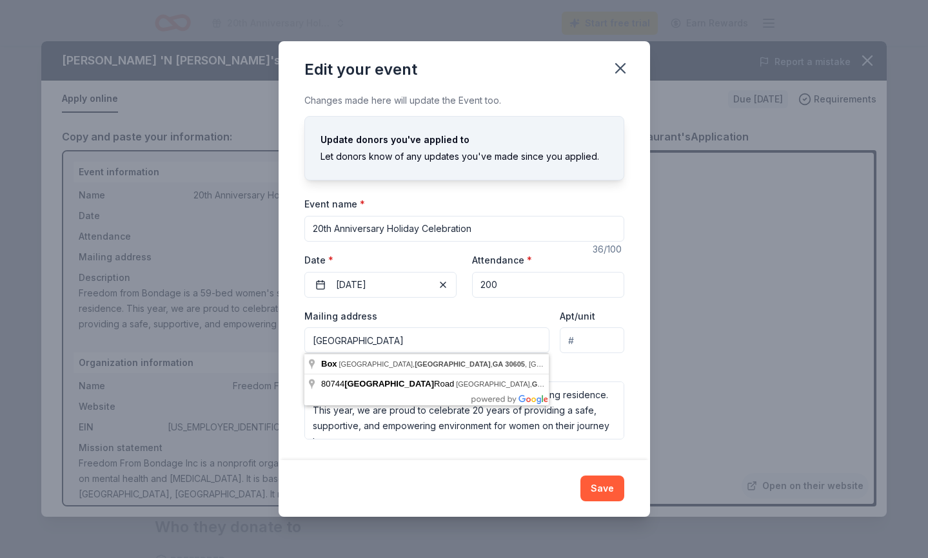
type input "PO Box 80744, Athens, GA 30605"
click at [418, 444] on div "Changes made here will update the Event too. Update donors you've applied to Le…" at bounding box center [464, 276] width 371 height 367
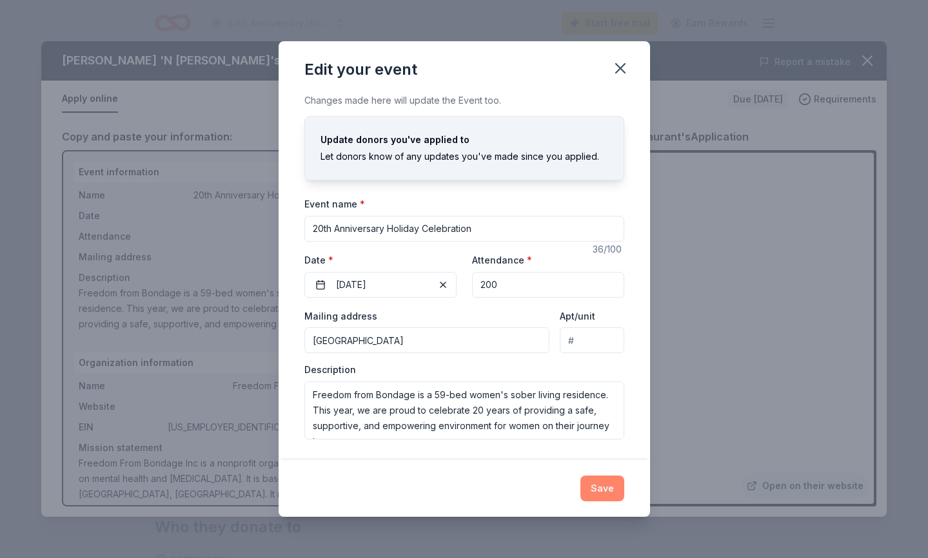
click at [601, 488] on button "Save" at bounding box center [602, 489] width 44 height 26
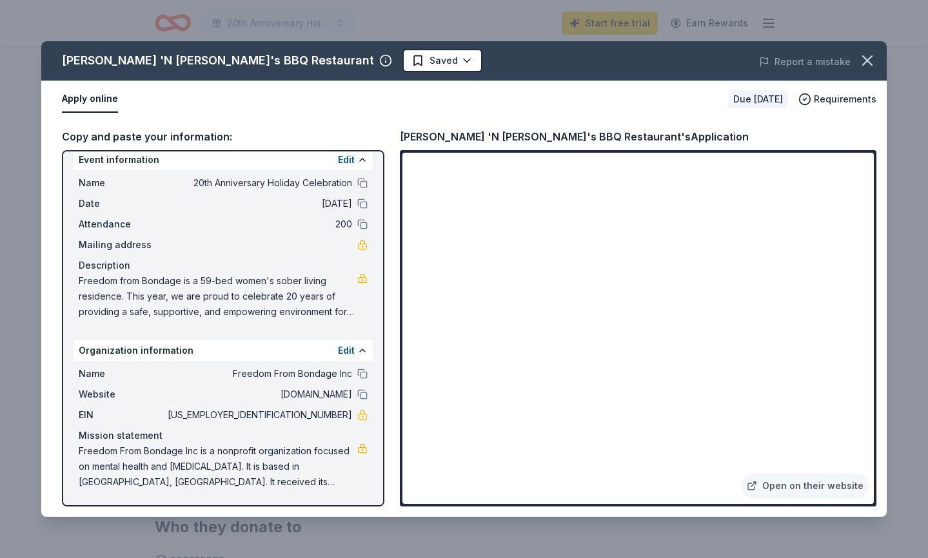
scroll to position [12, 0]
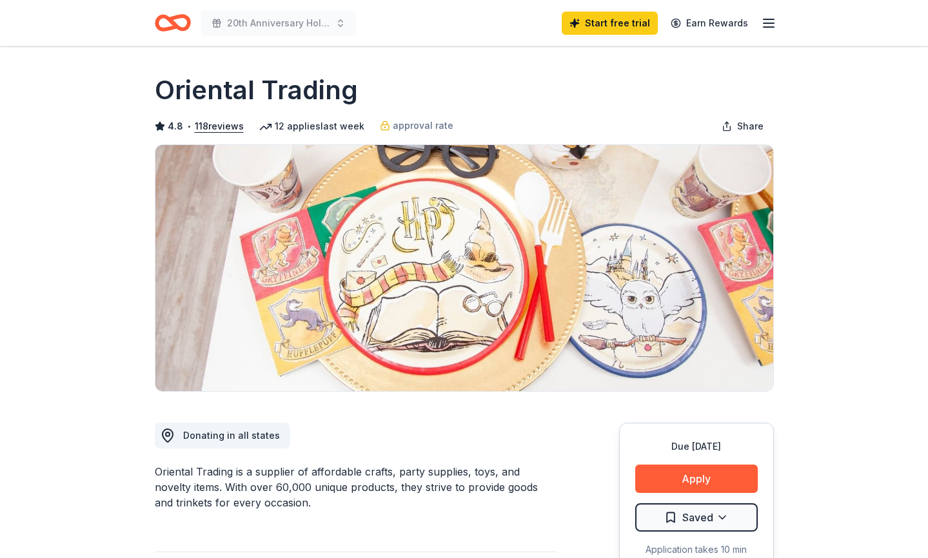
click at [767, 16] on icon "button" at bounding box center [768, 22] width 15 height 15
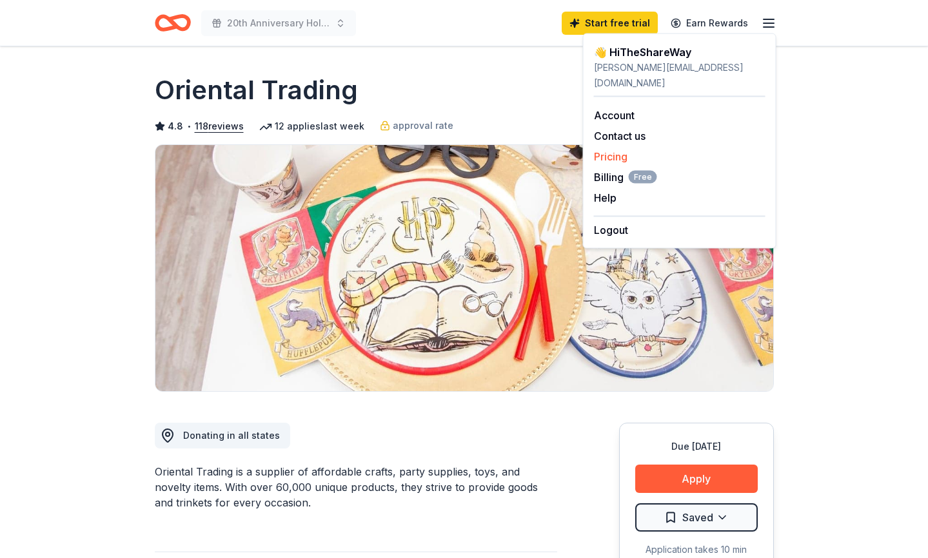
click at [613, 150] on link "Pricing" at bounding box center [611, 156] width 34 height 13
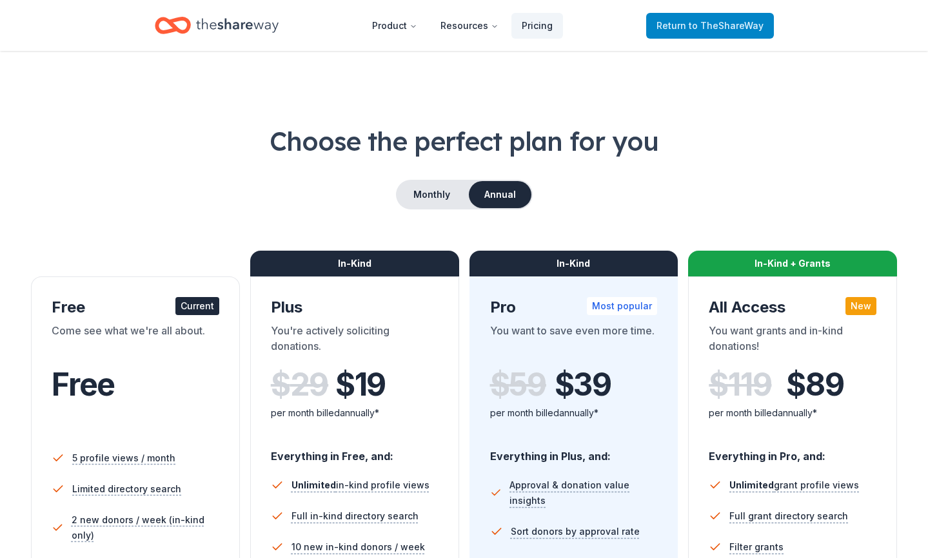
click at [727, 23] on span "to TheShareWay" at bounding box center [726, 25] width 75 height 11
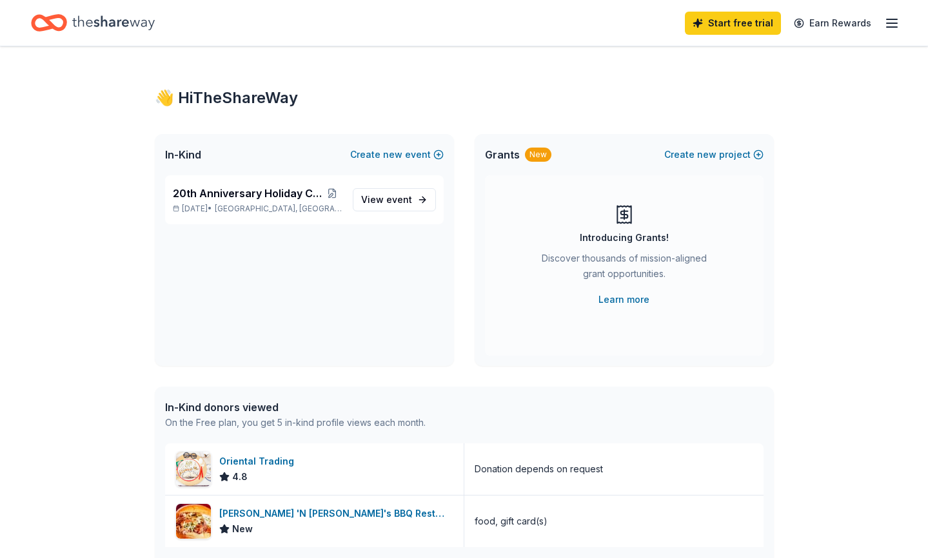
click at [893, 19] on line "button" at bounding box center [892, 19] width 10 height 0
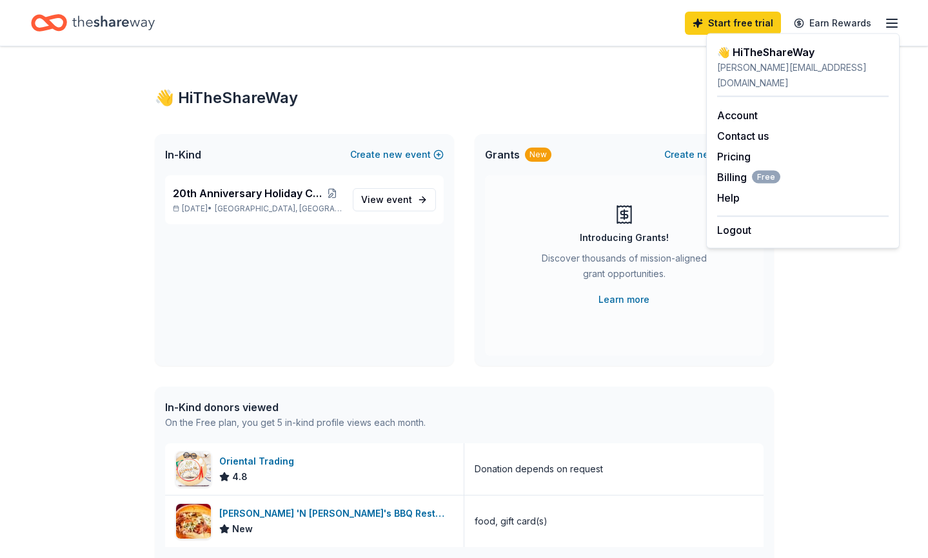
click at [796, 62] on div "chris@freedomfrombondage.com" at bounding box center [803, 75] width 172 height 31
click at [740, 109] on link "Account" at bounding box center [737, 115] width 41 height 13
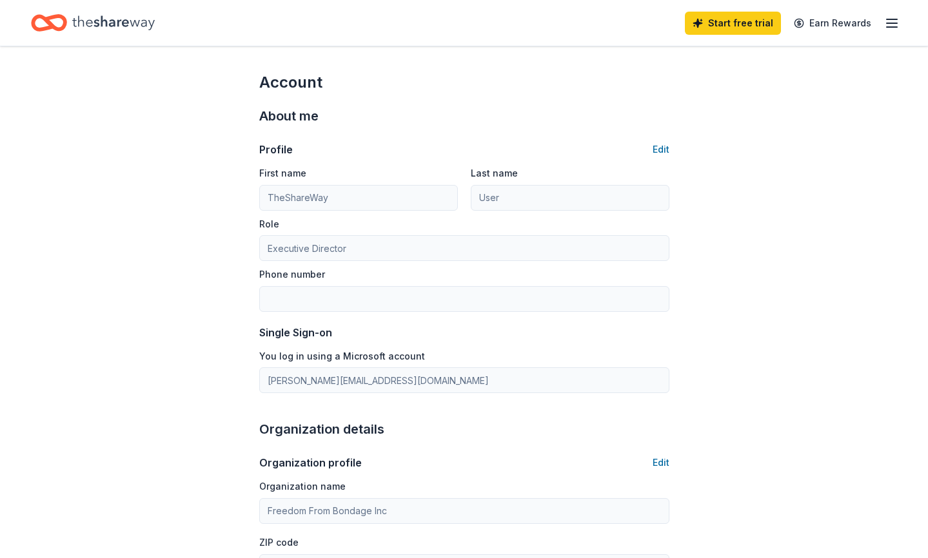
click at [894, 20] on icon "button" at bounding box center [891, 22] width 15 height 15
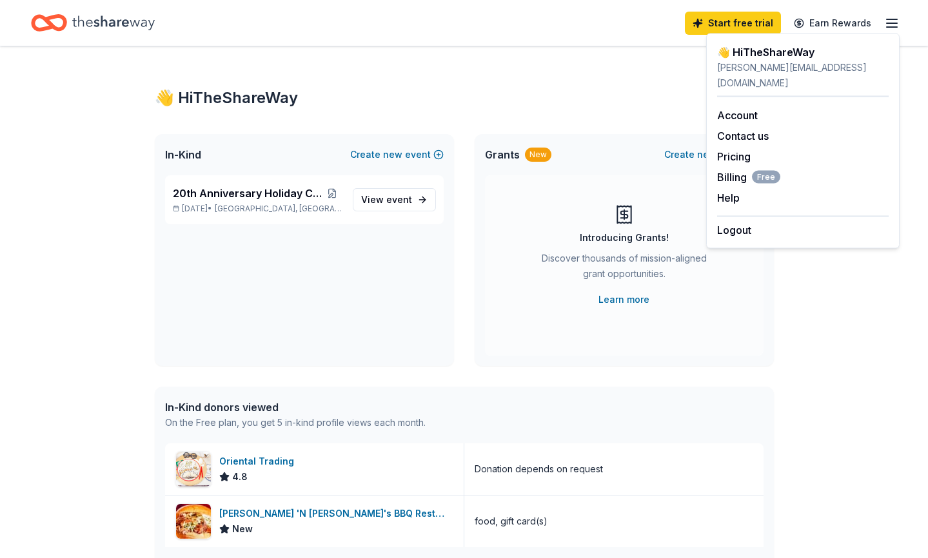
click at [88, 113] on div "👋 Hi TheShareWay In-Kind Create new event 20th Anniversary Holiday Celebration …" at bounding box center [464, 496] width 928 height 900
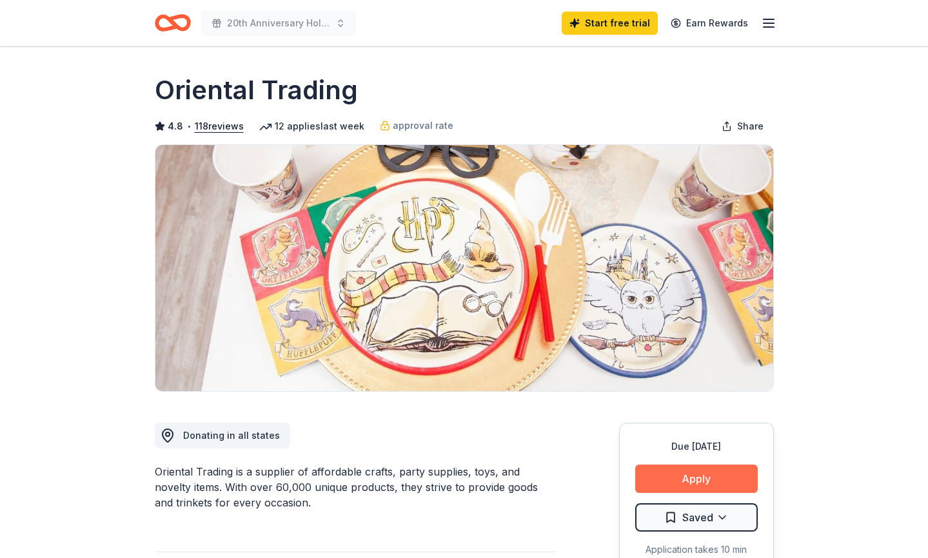
click at [687, 480] on button "Apply" at bounding box center [696, 479] width 123 height 28
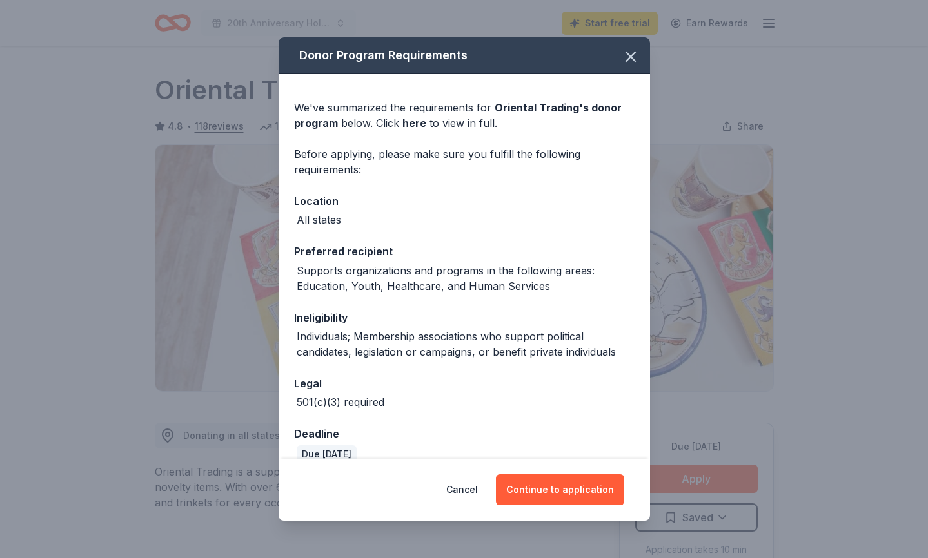
scroll to position [19, 0]
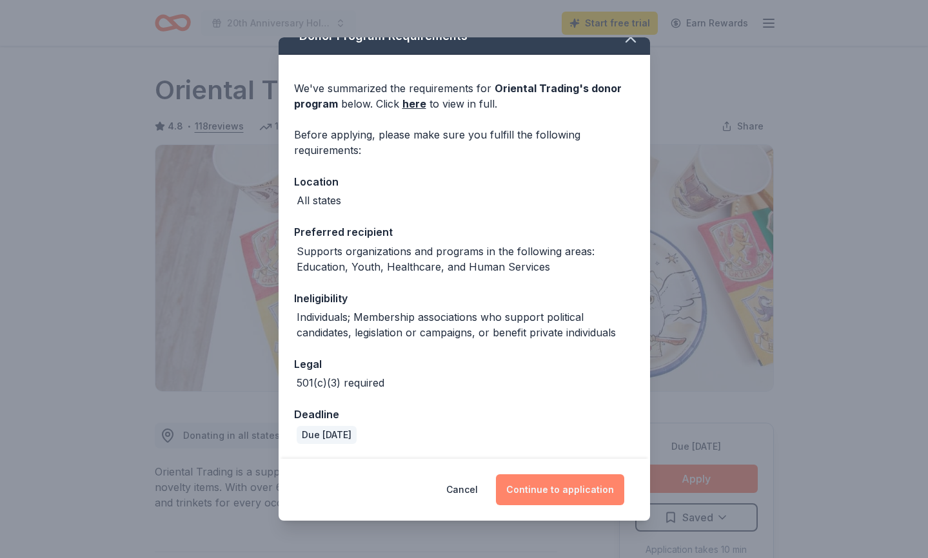
click at [549, 488] on button "Continue to application" at bounding box center [560, 490] width 128 height 31
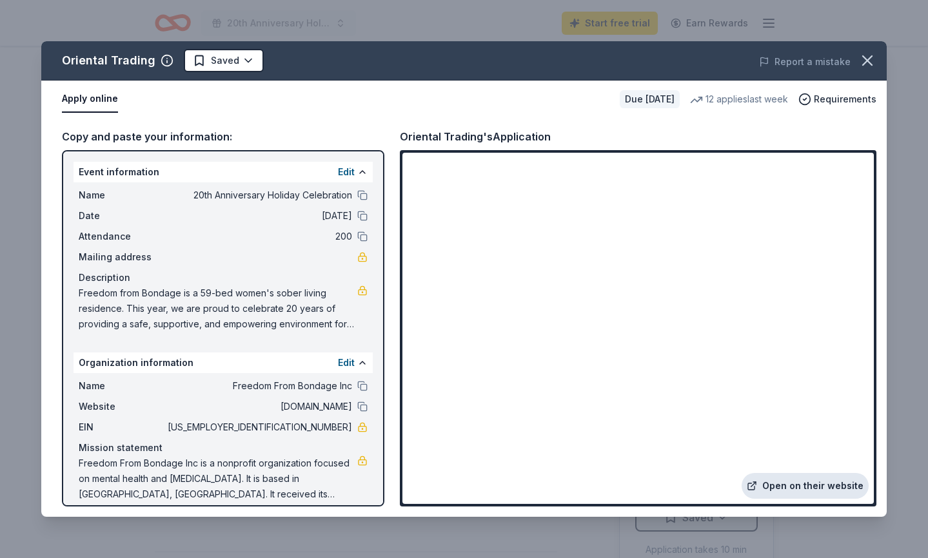
click at [797, 488] on link "Open on their website" at bounding box center [805, 486] width 127 height 26
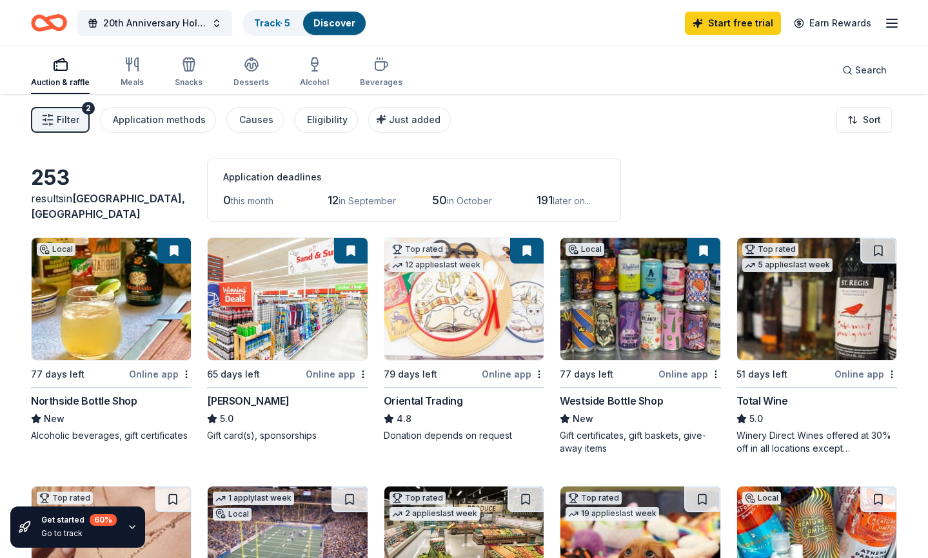
scroll to position [46, 0]
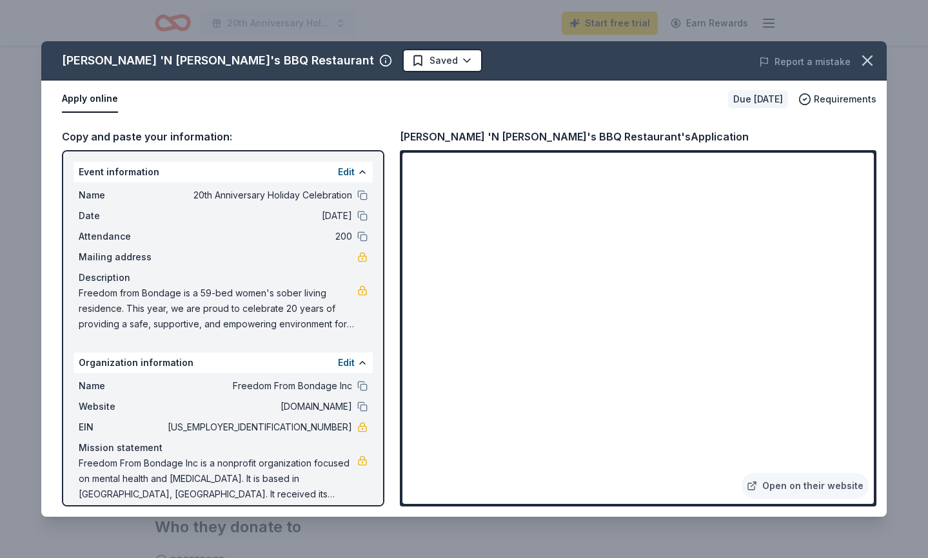
scroll to position [12, 0]
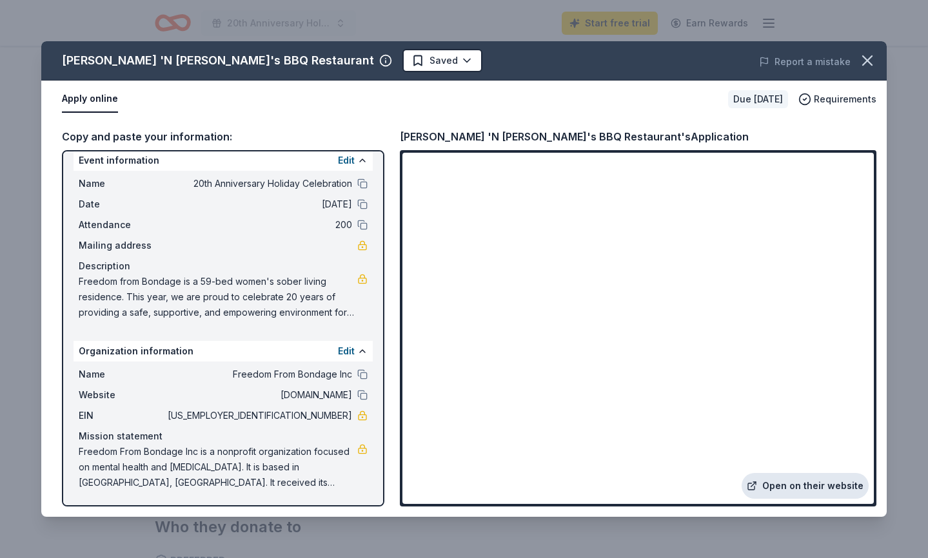
click at [796, 485] on link "Open on their website" at bounding box center [805, 486] width 127 height 26
click at [867, 57] on icon "button" at bounding box center [867, 61] width 18 height 18
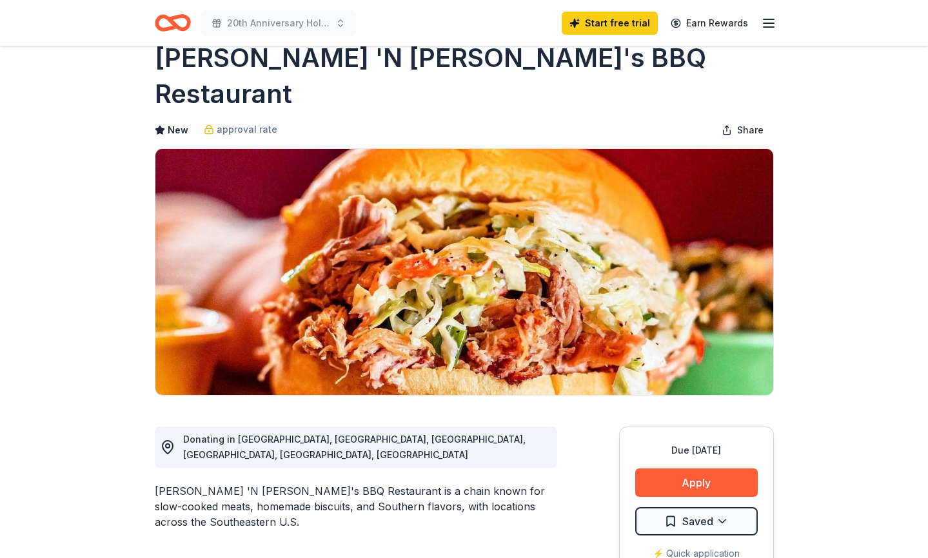
scroll to position [0, 0]
